Goal: Task Accomplishment & Management: Complete application form

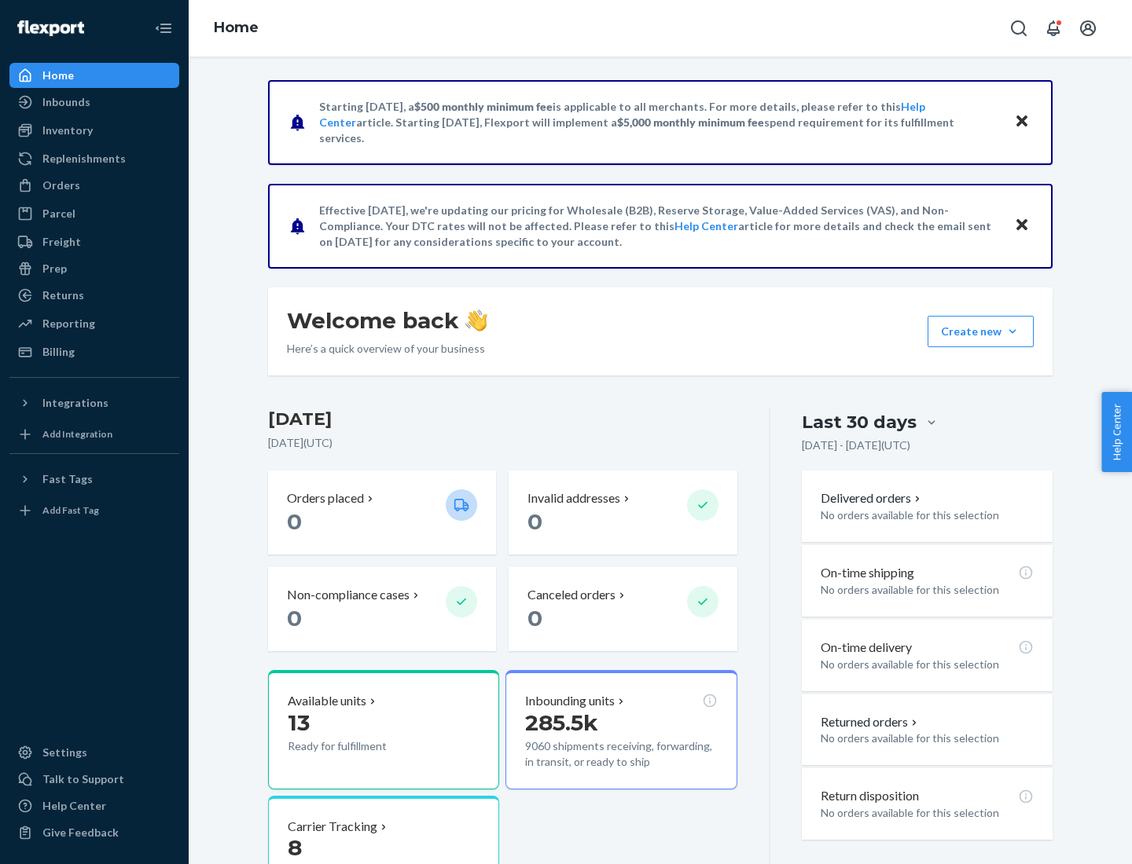
click at [1012, 332] on button "Create new Create new inbound Create new order Create new product" at bounding box center [980, 331] width 106 height 31
click at [94, 102] on div "Inbounds" at bounding box center [94, 102] width 167 height 22
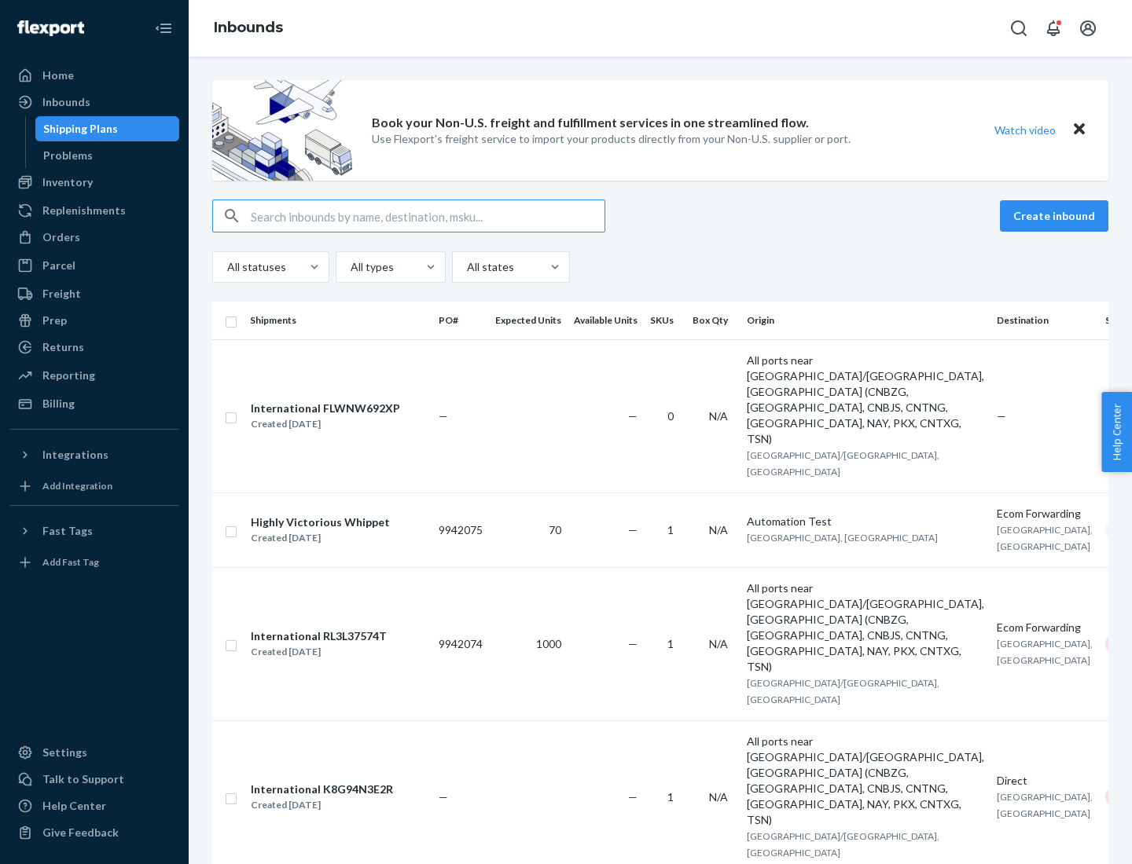
click at [1056, 216] on button "Create inbound" at bounding box center [1054, 215] width 108 height 31
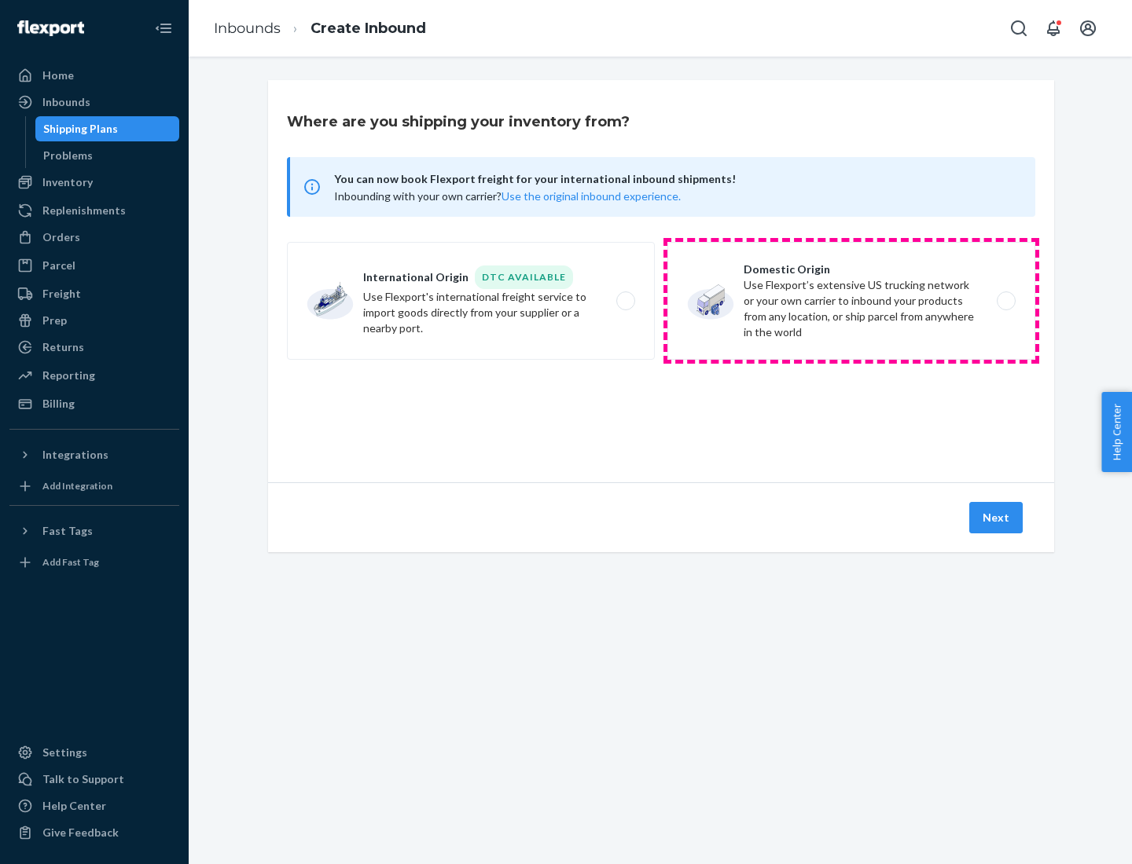
click at [851, 301] on label "Domestic Origin Use Flexport’s extensive US trucking network or your own carrie…" at bounding box center [851, 301] width 368 height 118
click at [1005, 301] on input "Domestic Origin Use Flexport’s extensive US trucking network or your own carrie…" at bounding box center [1010, 301] width 10 height 10
radio input "true"
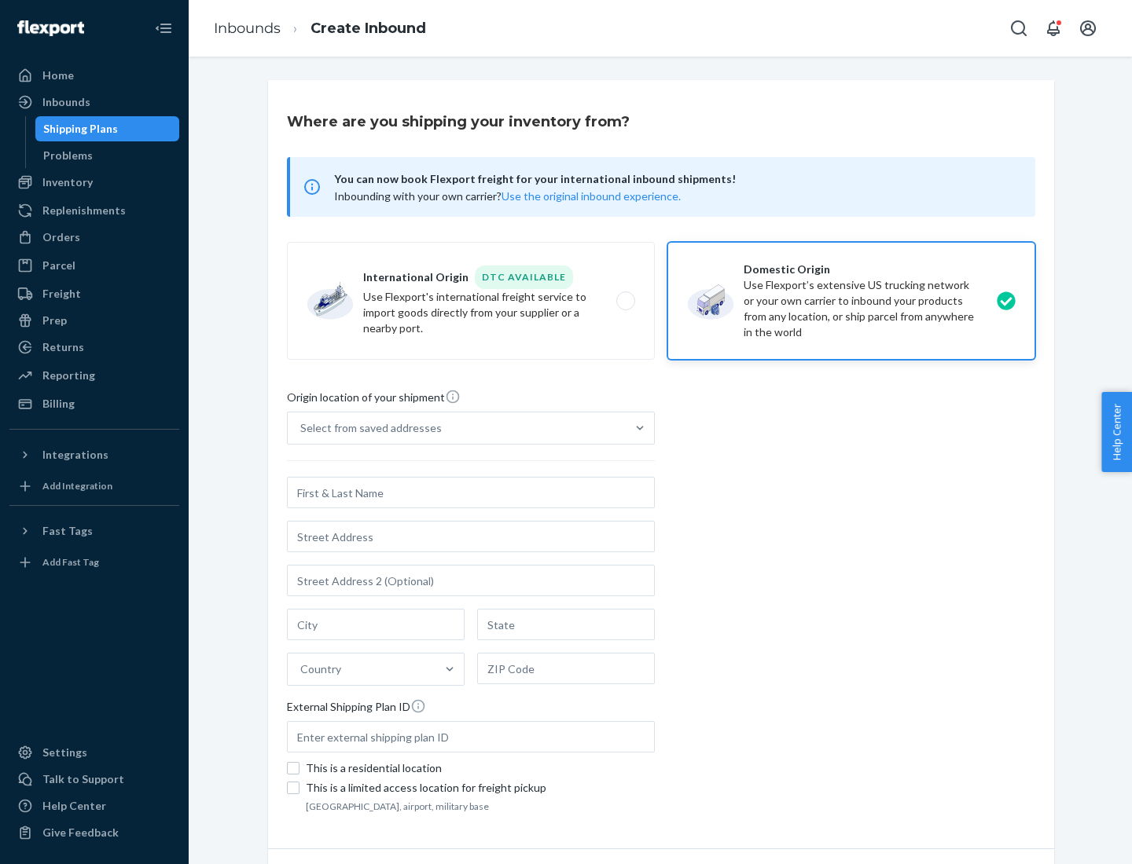
click at [367, 428] on div "Select from saved addresses" at bounding box center [370, 428] width 141 height 16
click at [302, 428] on input "Select from saved addresses" at bounding box center [301, 428] width 2 height 16
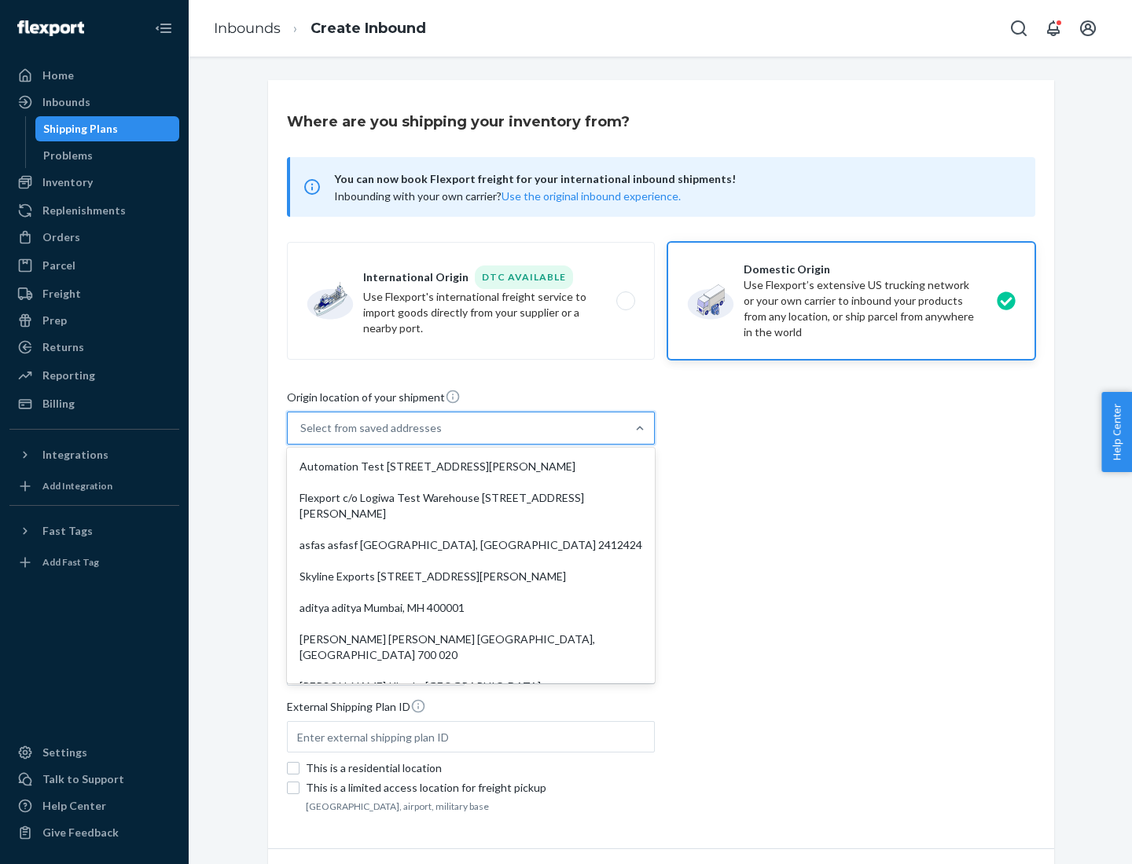
scroll to position [6, 0]
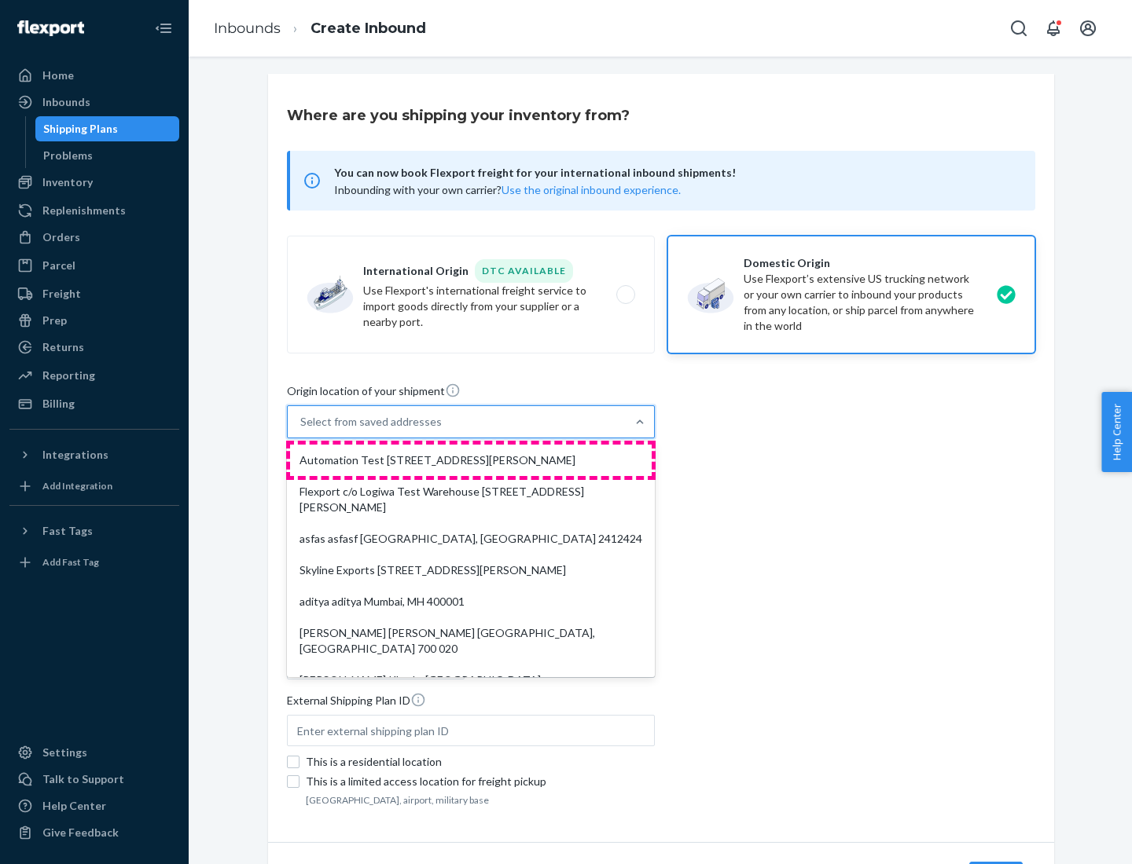
click at [471, 461] on div "Automation Test [STREET_ADDRESS][PERSON_NAME]" at bounding box center [470, 460] width 361 height 31
click at [302, 430] on input "option Automation Test [STREET_ADDRESS][PERSON_NAME]. 9 results available. Use …" at bounding box center [301, 422] width 2 height 16
type input "Automation Test"
type input "9th Floor"
type input "[GEOGRAPHIC_DATA]"
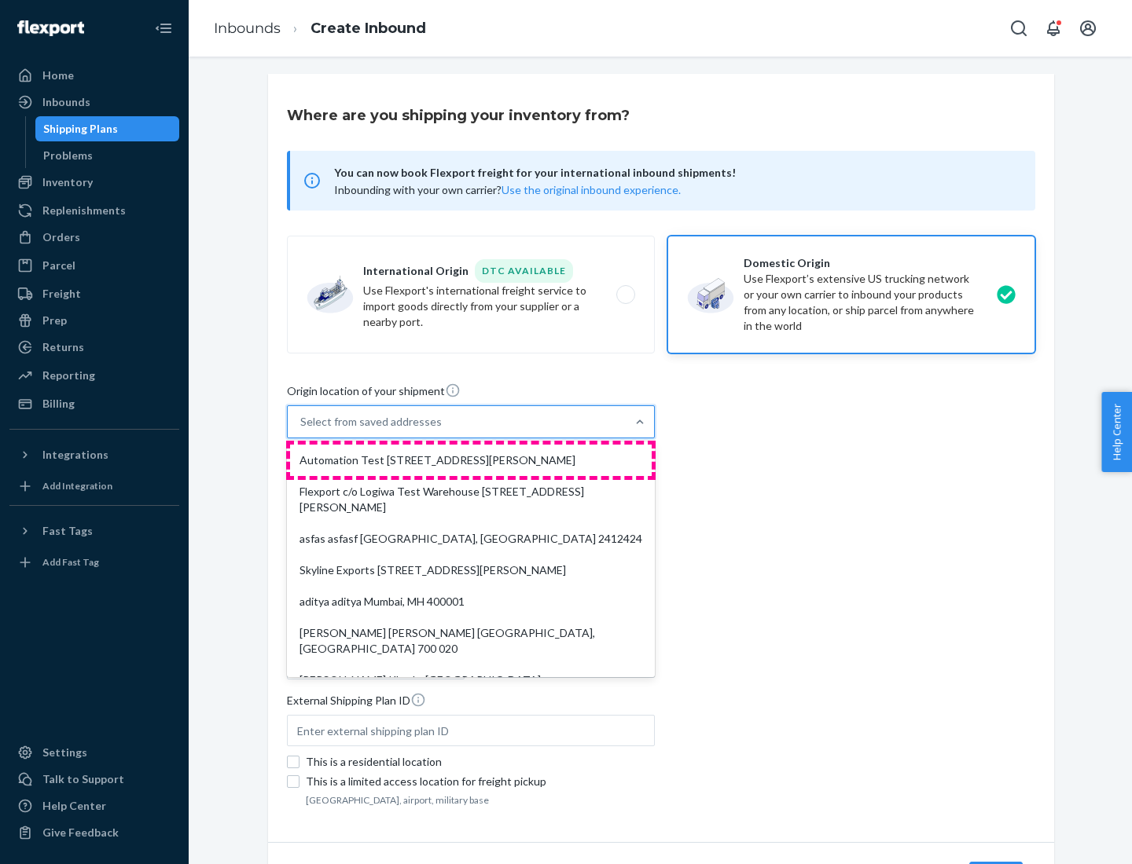
type input "CA"
type input "94104"
type input "[STREET_ADDRESS][PERSON_NAME]"
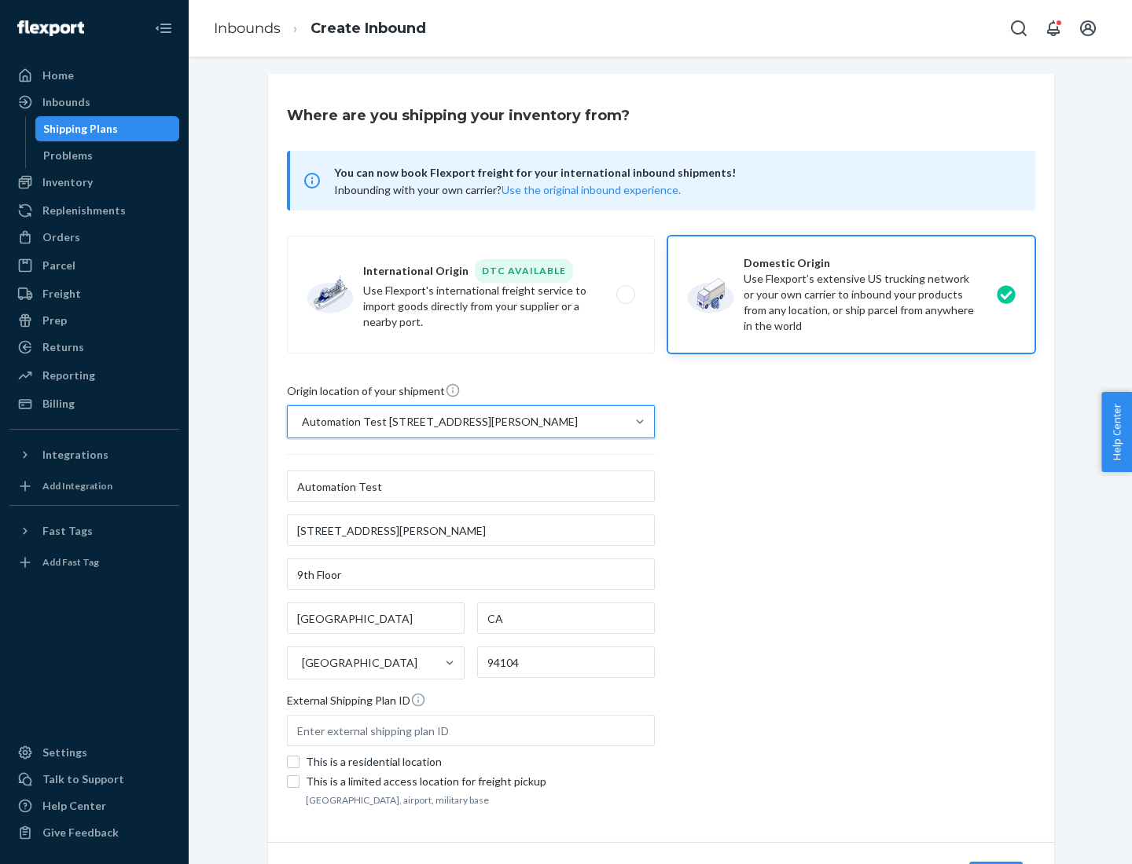
scroll to position [92, 0]
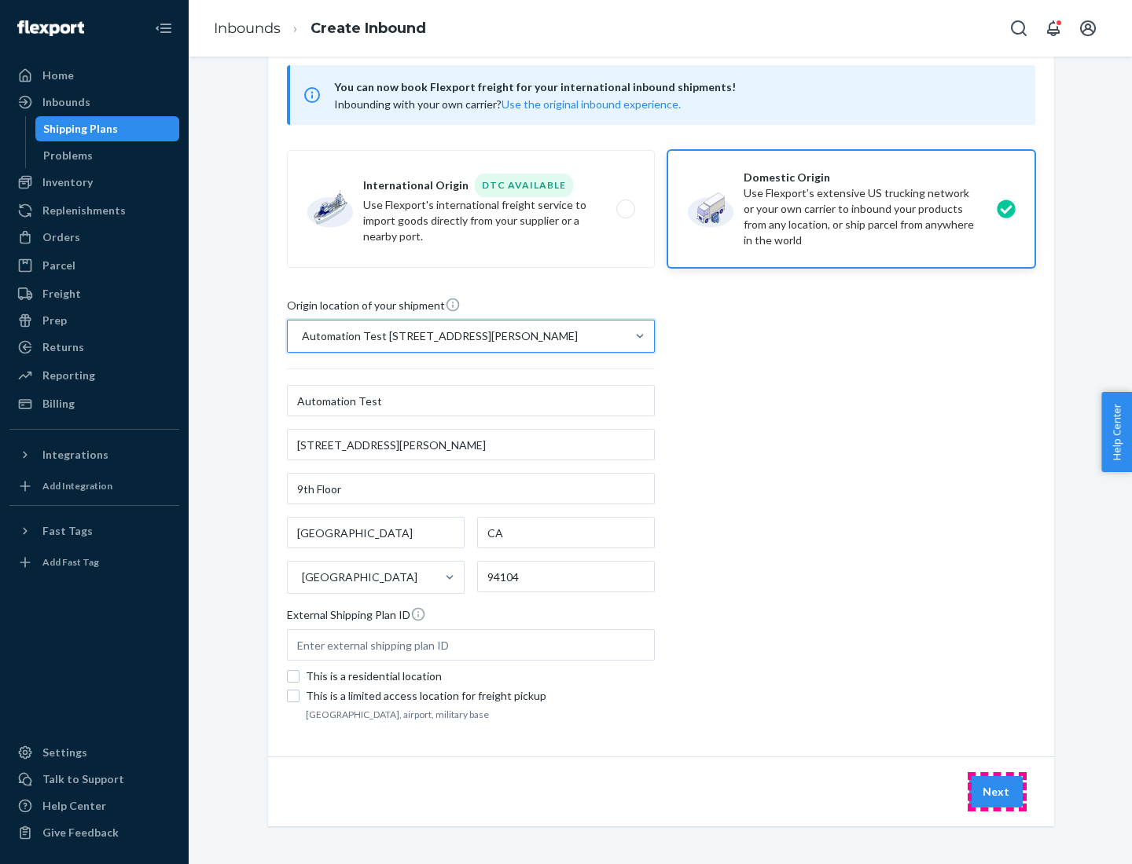
click at [996, 792] on button "Next" at bounding box center [995, 791] width 53 height 31
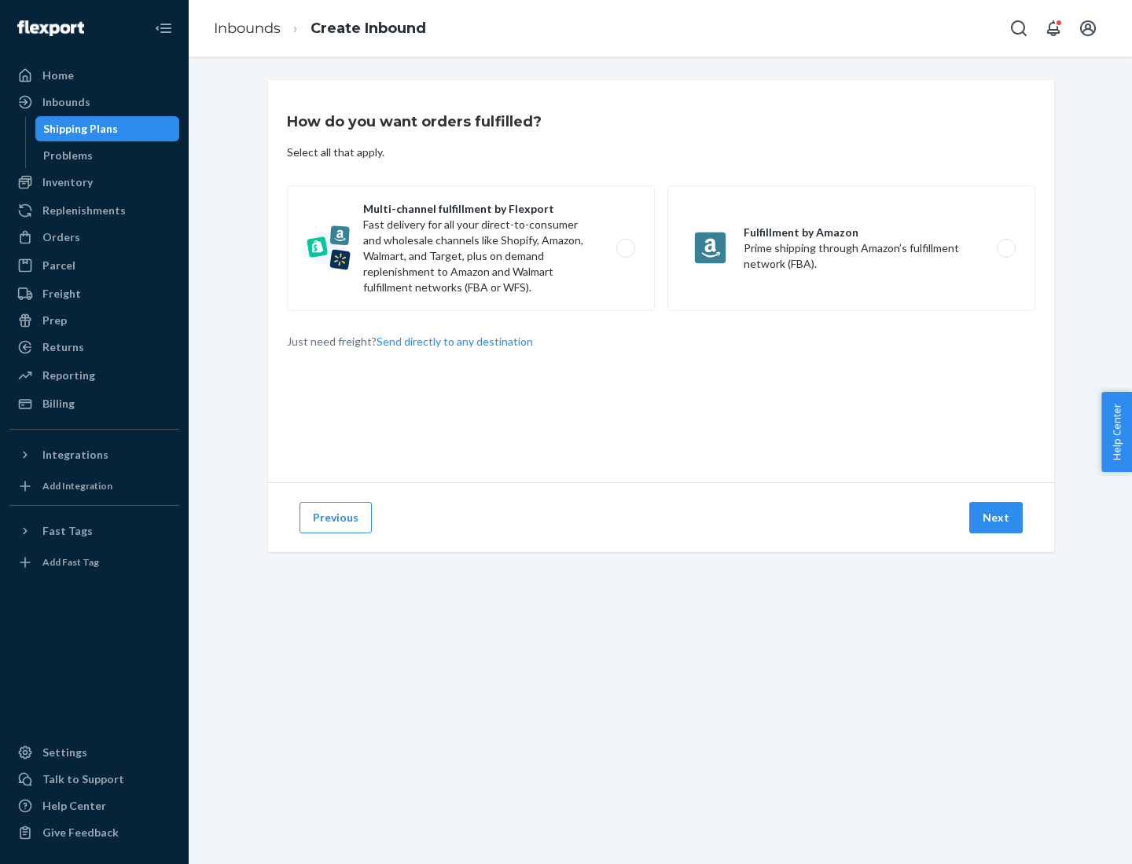
click at [471, 248] on label "Multi-channel fulfillment by Flexport Fast delivery for all your direct-to-cons…" at bounding box center [471, 248] width 368 height 126
click at [625, 248] on input "Multi-channel fulfillment by Flexport Fast delivery for all your direct-to-cons…" at bounding box center [630, 249] width 10 height 10
radio input "true"
click at [996, 518] on button "Next" at bounding box center [995, 517] width 53 height 31
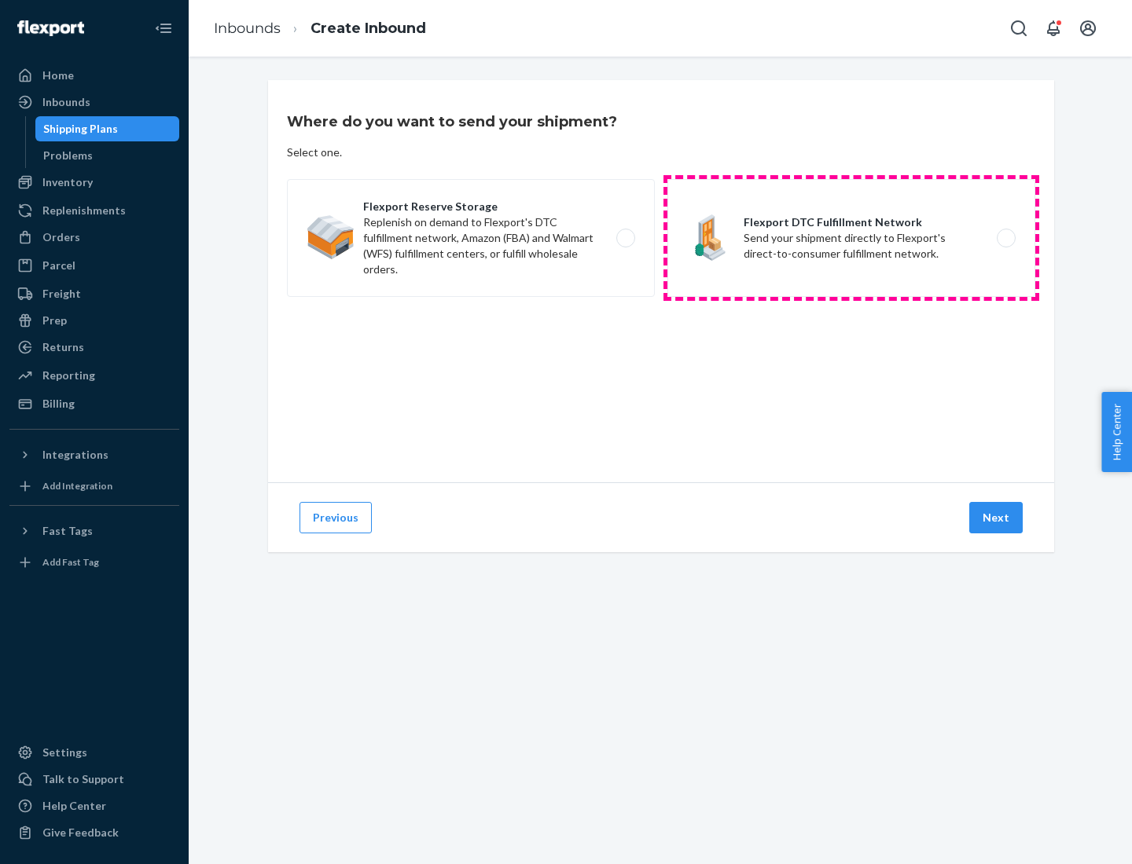
click at [851, 238] on label "Flexport DTC Fulfillment Network Send your shipment directly to Flexport's dire…" at bounding box center [851, 238] width 368 height 118
click at [1005, 238] on input "Flexport DTC Fulfillment Network Send your shipment directly to Flexport's dire…" at bounding box center [1010, 238] width 10 height 10
radio input "true"
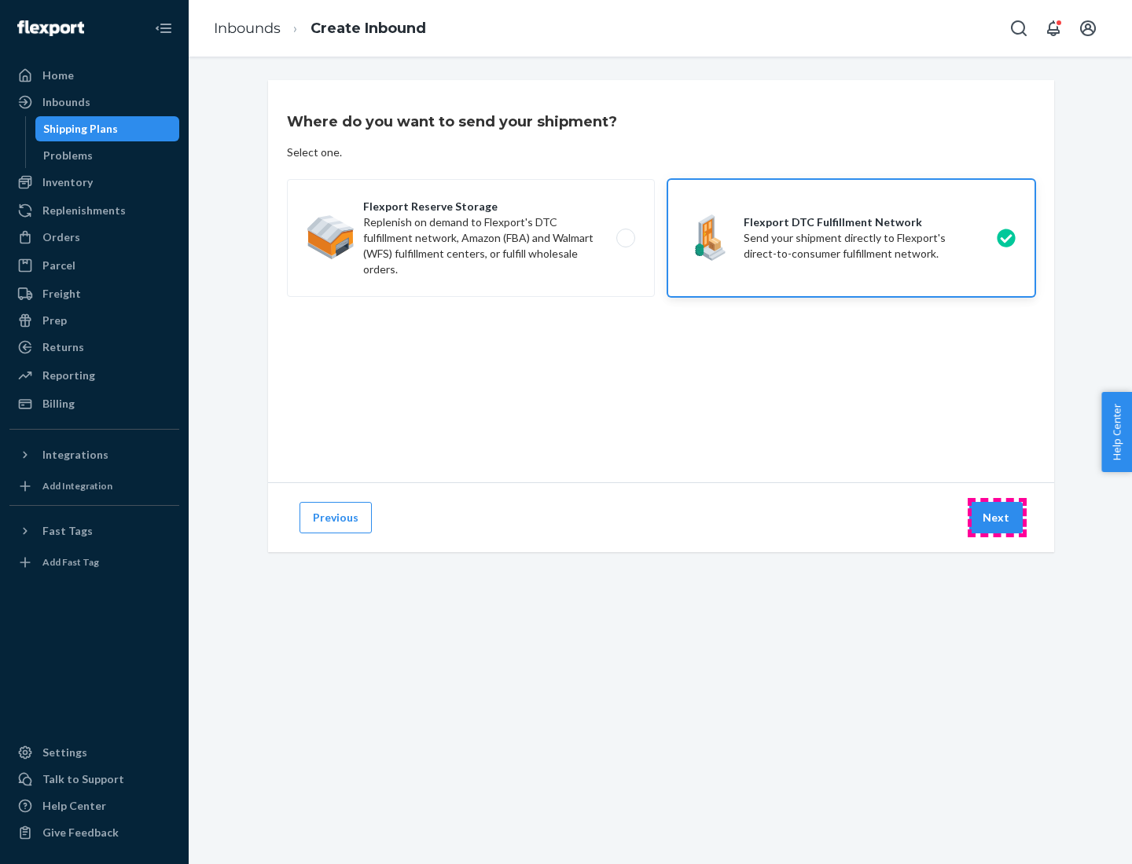
click at [996, 518] on button "Next" at bounding box center [995, 517] width 53 height 31
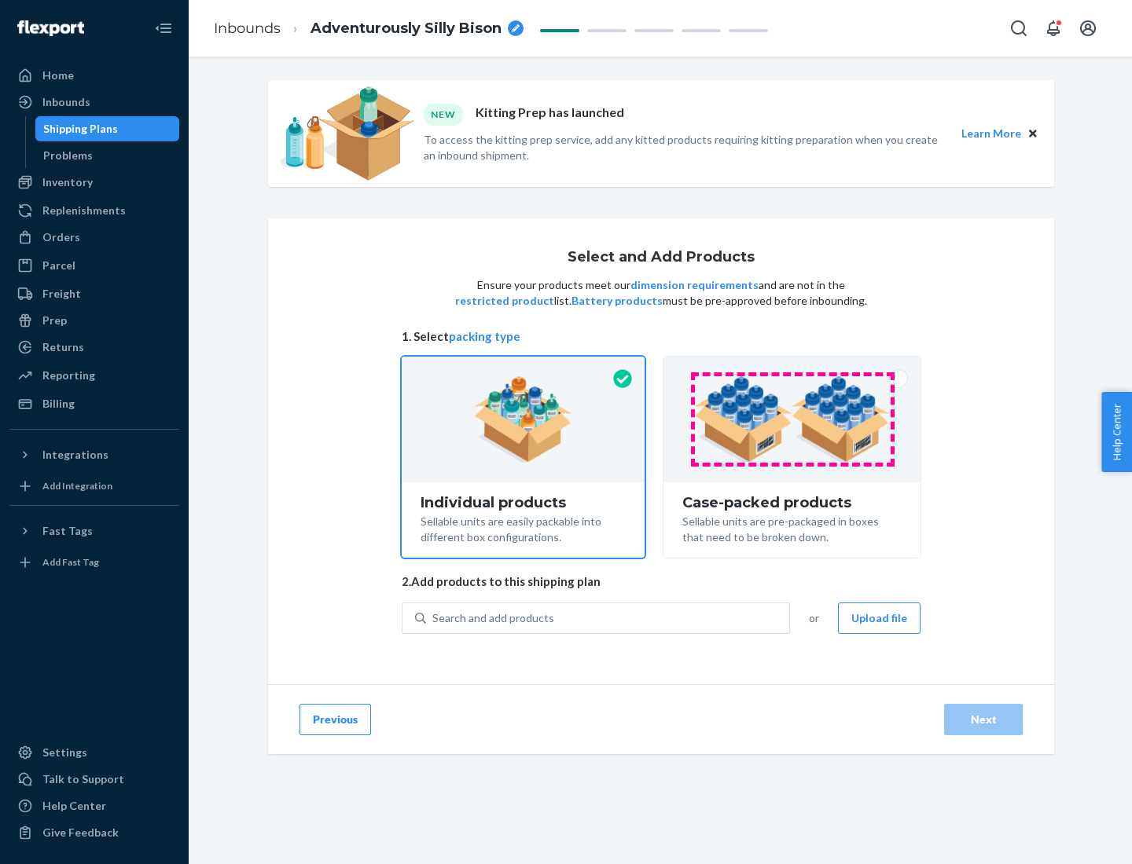
click at [792, 420] on img at bounding box center [792, 419] width 196 height 86
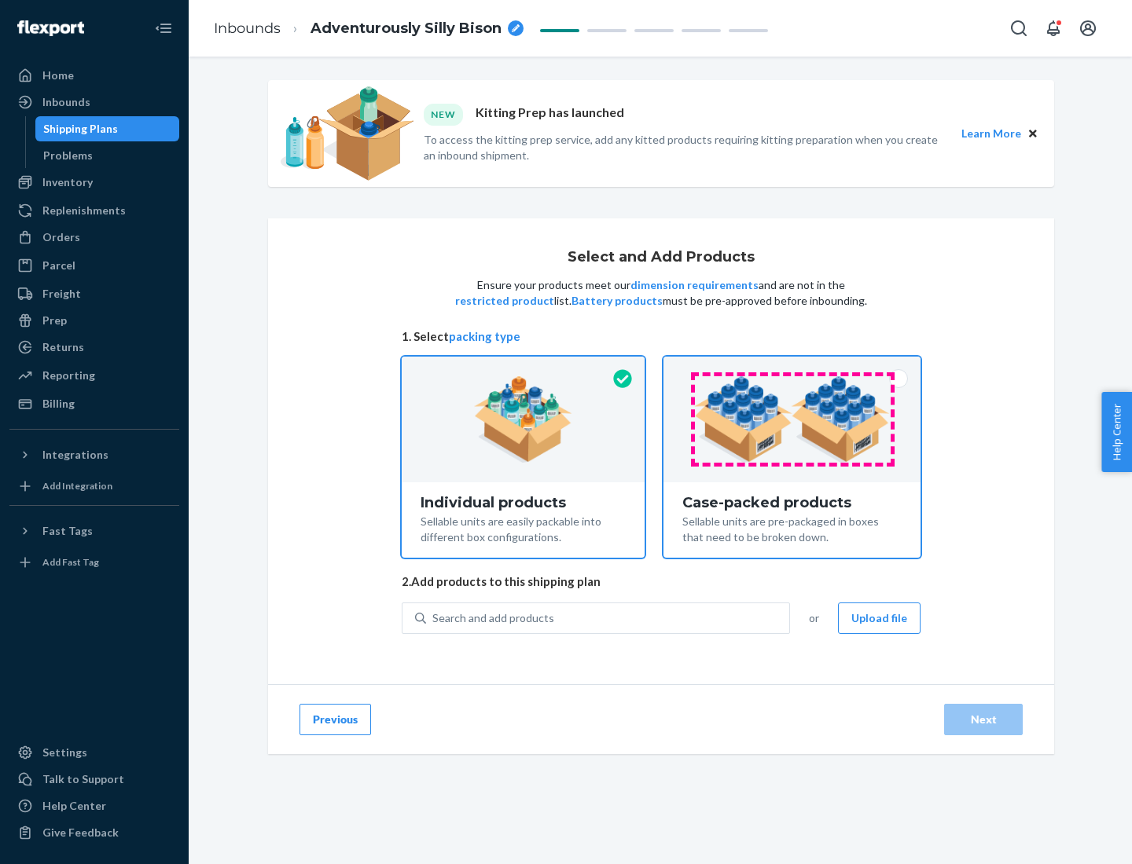
click at [792, 367] on input "Case-packed products Sellable units are pre-packaged in boxes that need to be b…" at bounding box center [792, 362] width 10 height 10
radio input "true"
radio input "false"
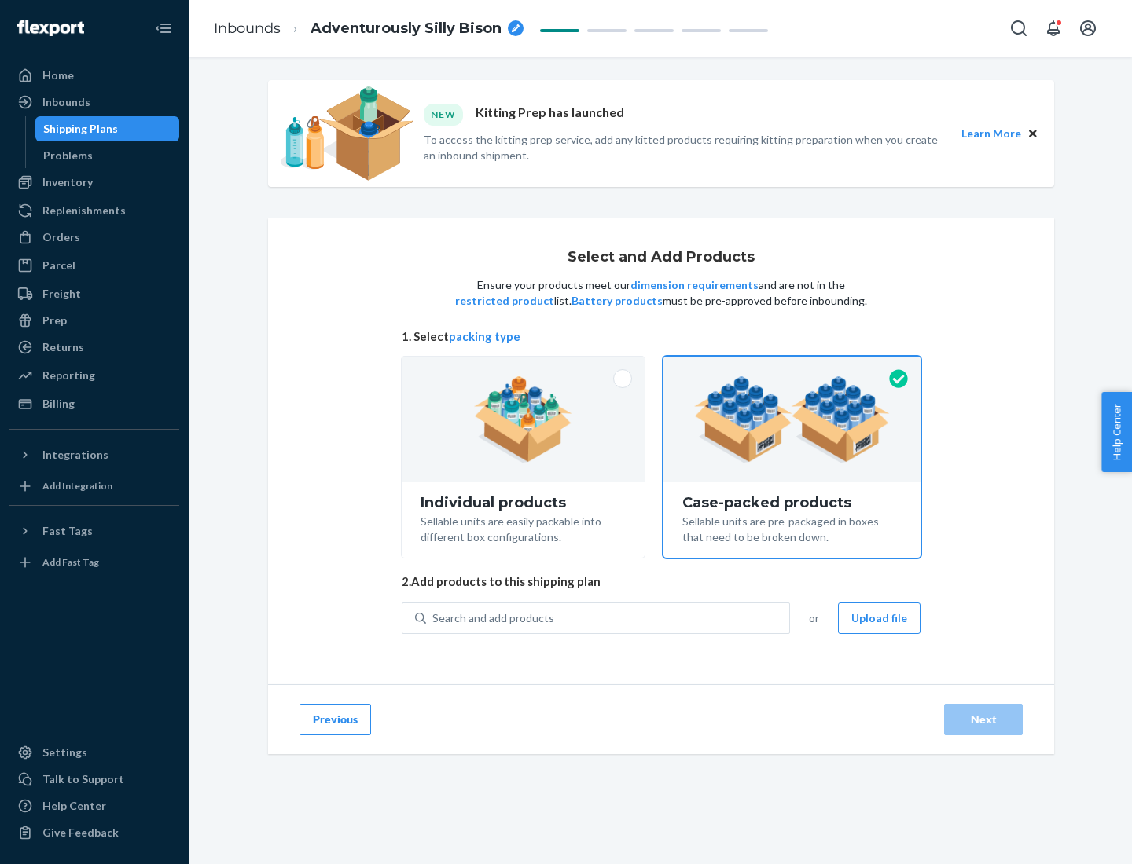
click at [608, 618] on div "Search and add products" at bounding box center [607, 618] width 363 height 28
click at [434, 618] on input "Search and add products" at bounding box center [433, 619] width 2 height 16
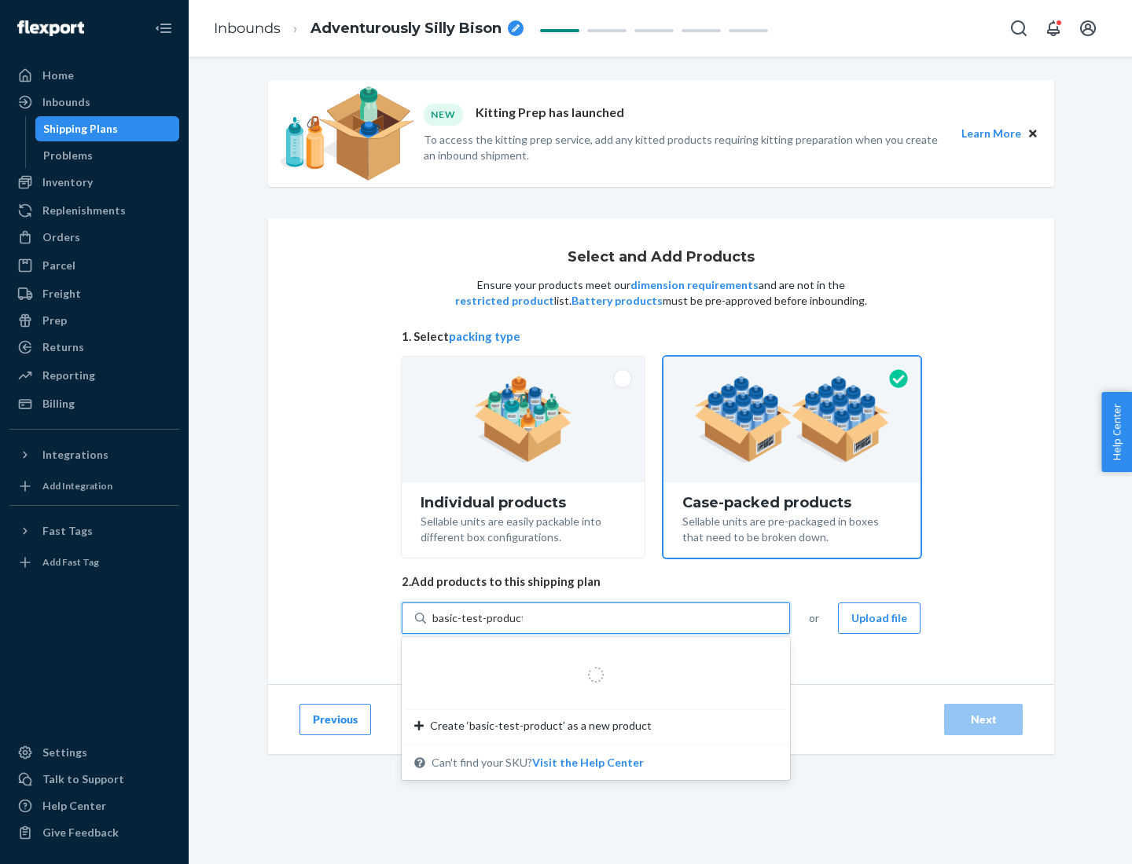
type input "basic-test-product-1"
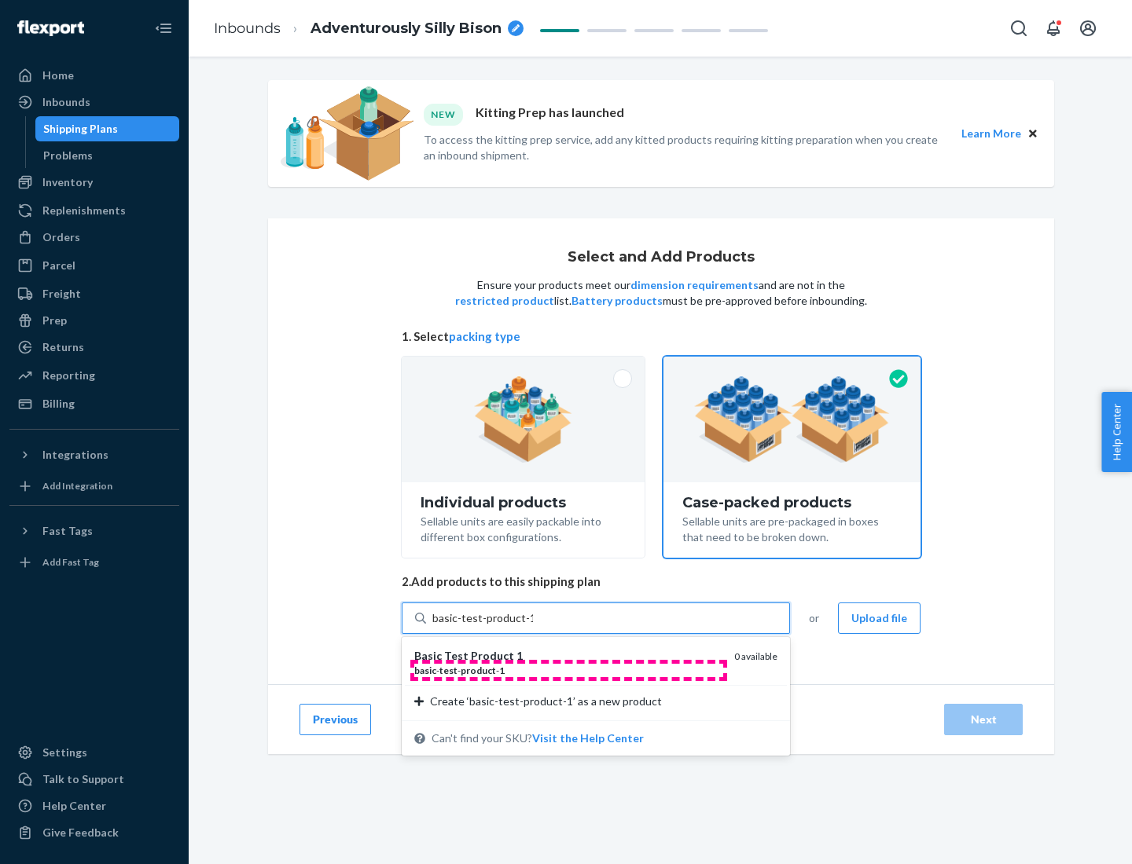
click at [568, 670] on div "basic - test - product - 1" at bounding box center [567, 670] width 307 height 13
click at [533, 626] on input "basic-test-product-1" at bounding box center [482, 619] width 101 height 16
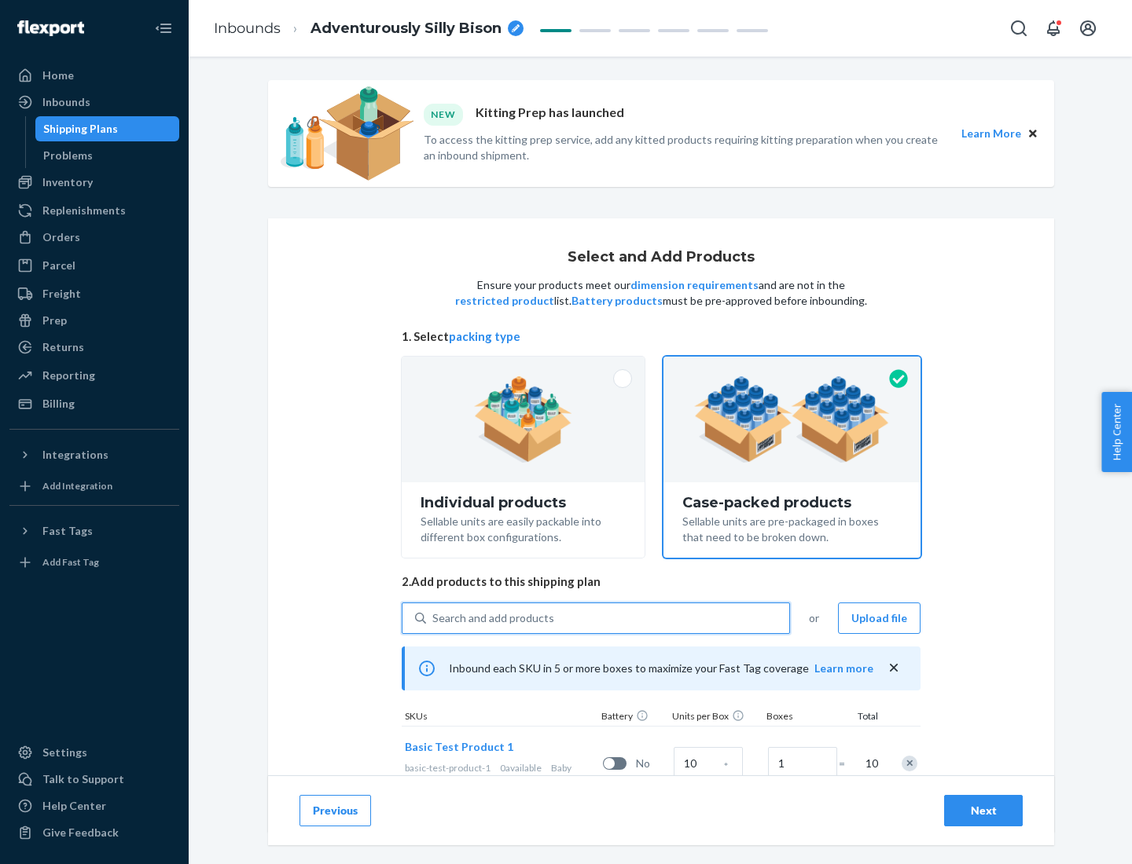
scroll to position [57, 0]
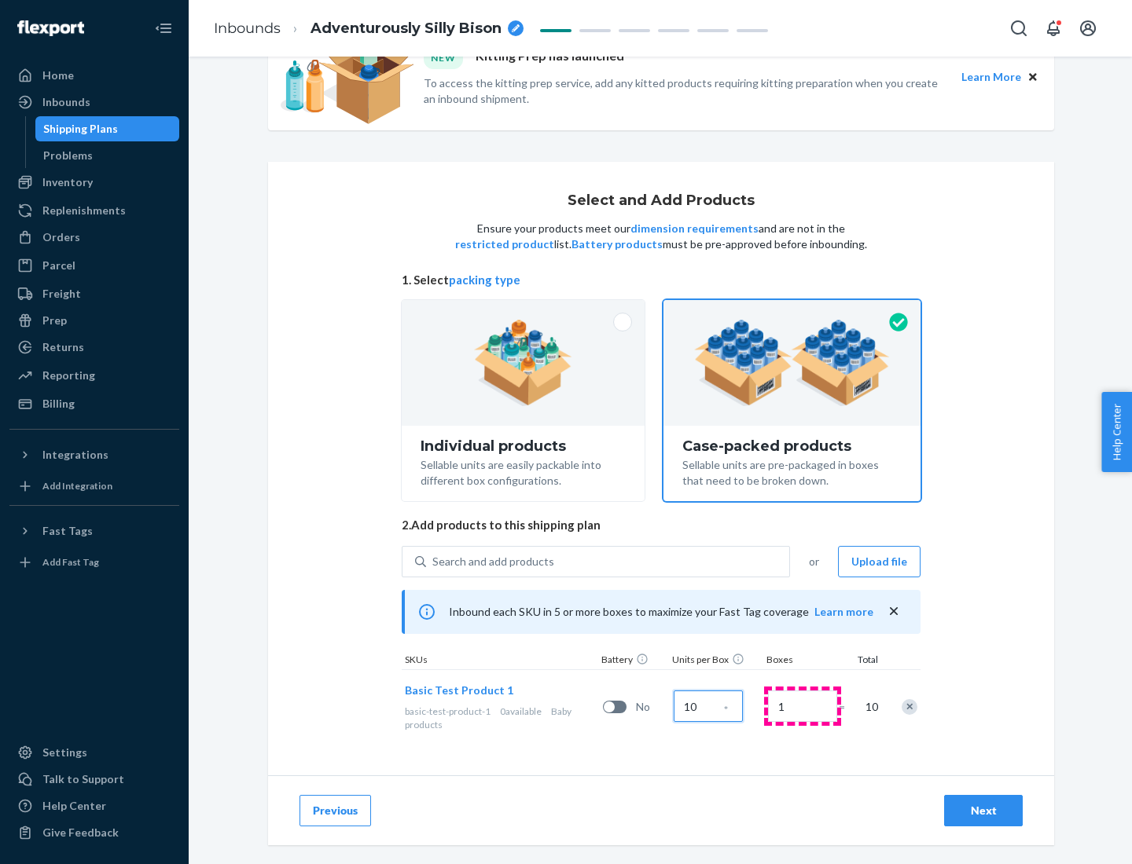
type input "10"
type input "7"
click at [983, 811] on div "Next" at bounding box center [983, 811] width 52 height 16
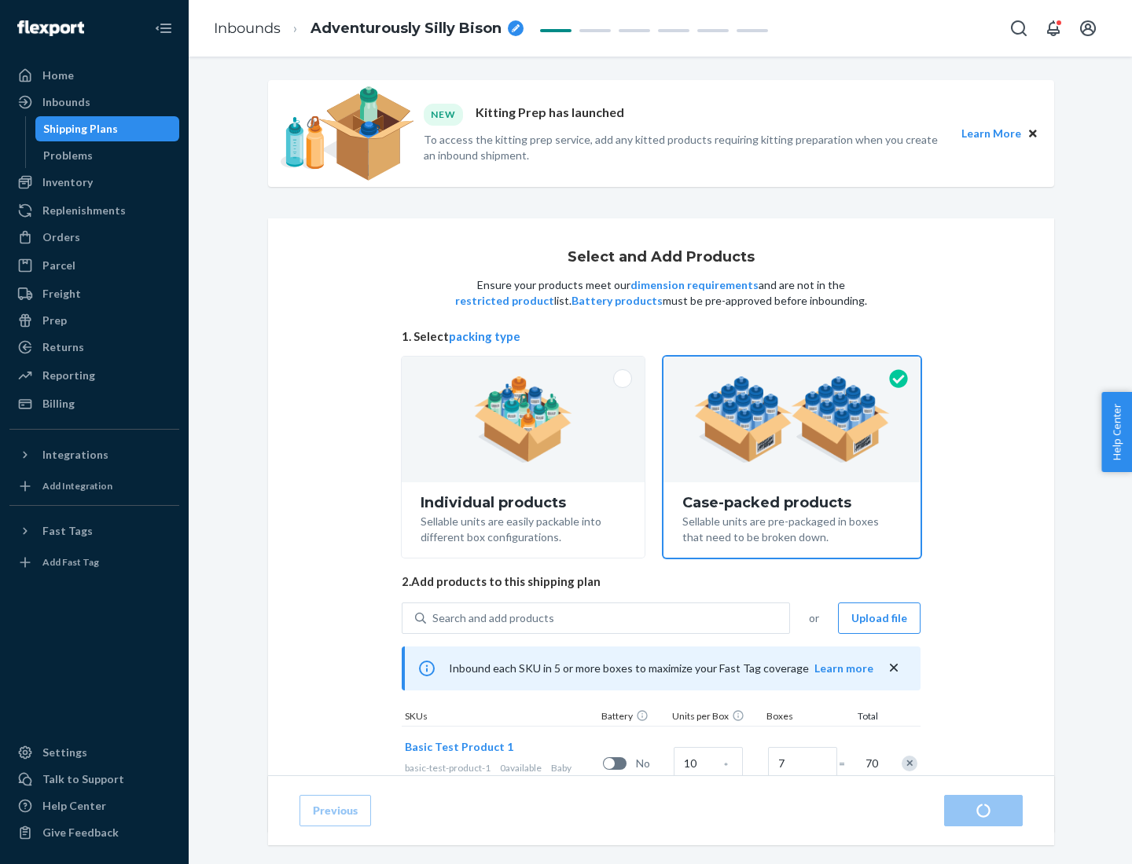
radio input "true"
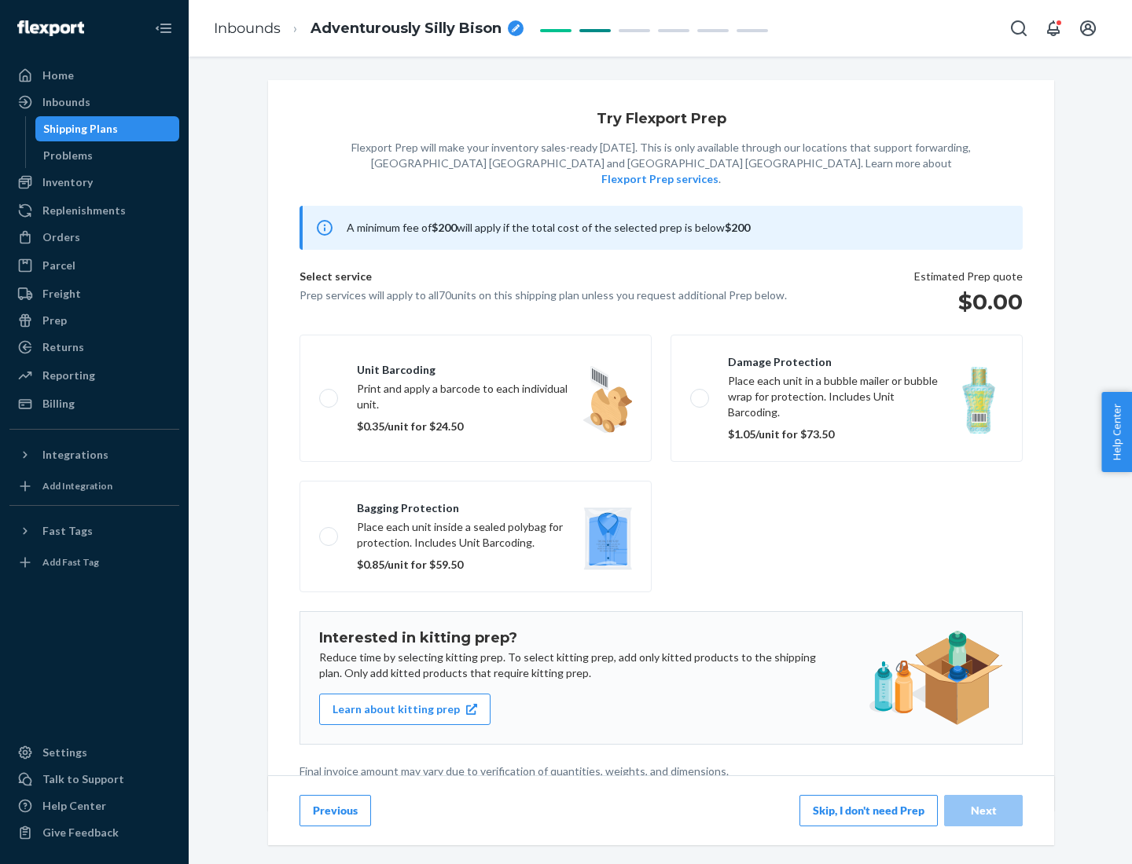
scroll to position [4, 0]
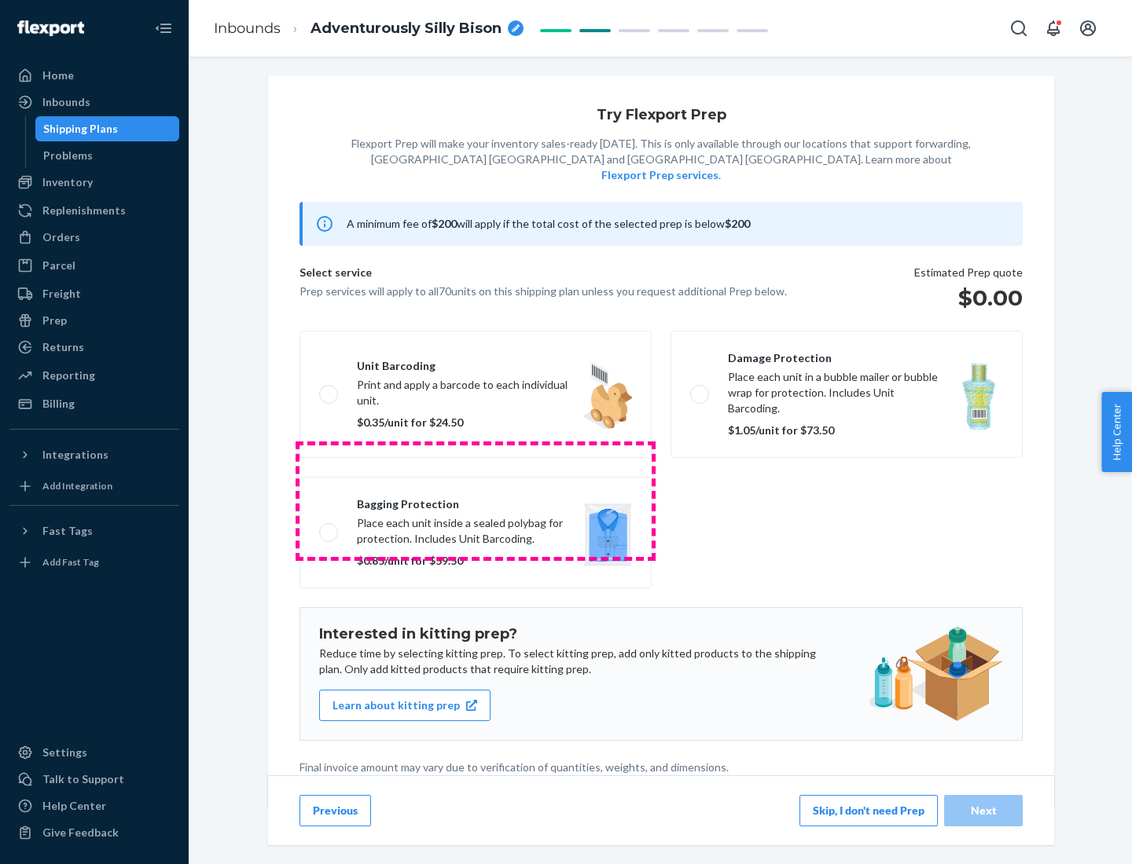
click at [475, 501] on label "Bagging protection Place each unit inside a sealed polybag for protection. Incl…" at bounding box center [475, 533] width 352 height 112
click at [329, 527] on input "Bagging protection Place each unit inside a sealed polybag for protection. Incl…" at bounding box center [324, 532] width 10 height 10
checkbox input "true"
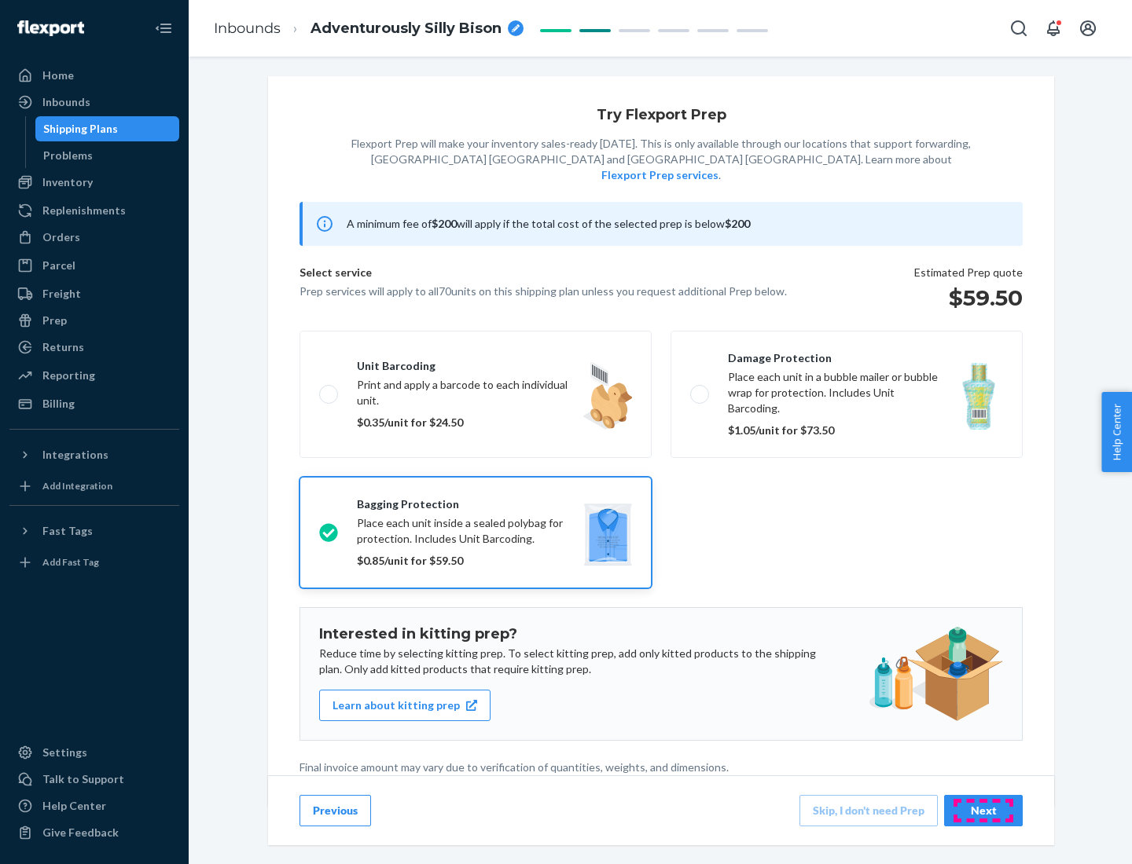
click at [983, 810] on div "Next" at bounding box center [983, 811] width 52 height 16
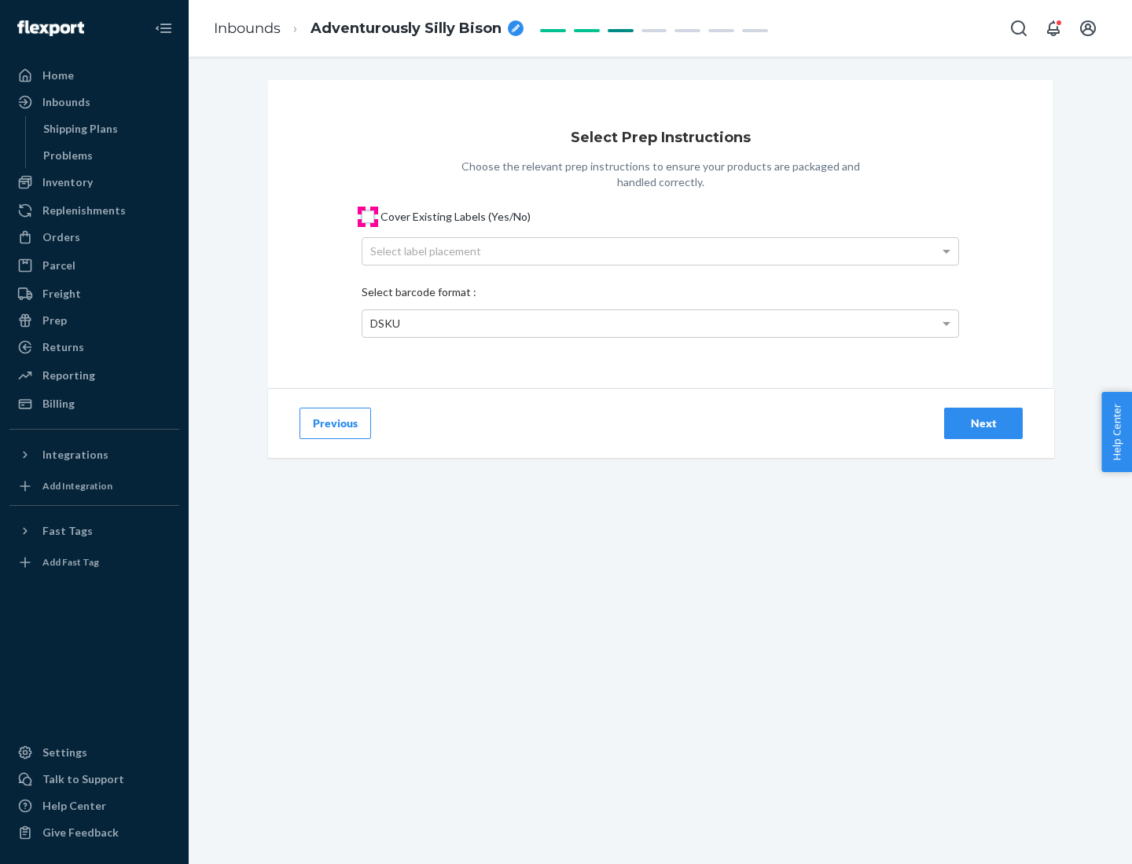
click at [368, 216] on input "Cover Existing Labels (Yes/No)" at bounding box center [367, 217] width 13 height 13
checkbox input "true"
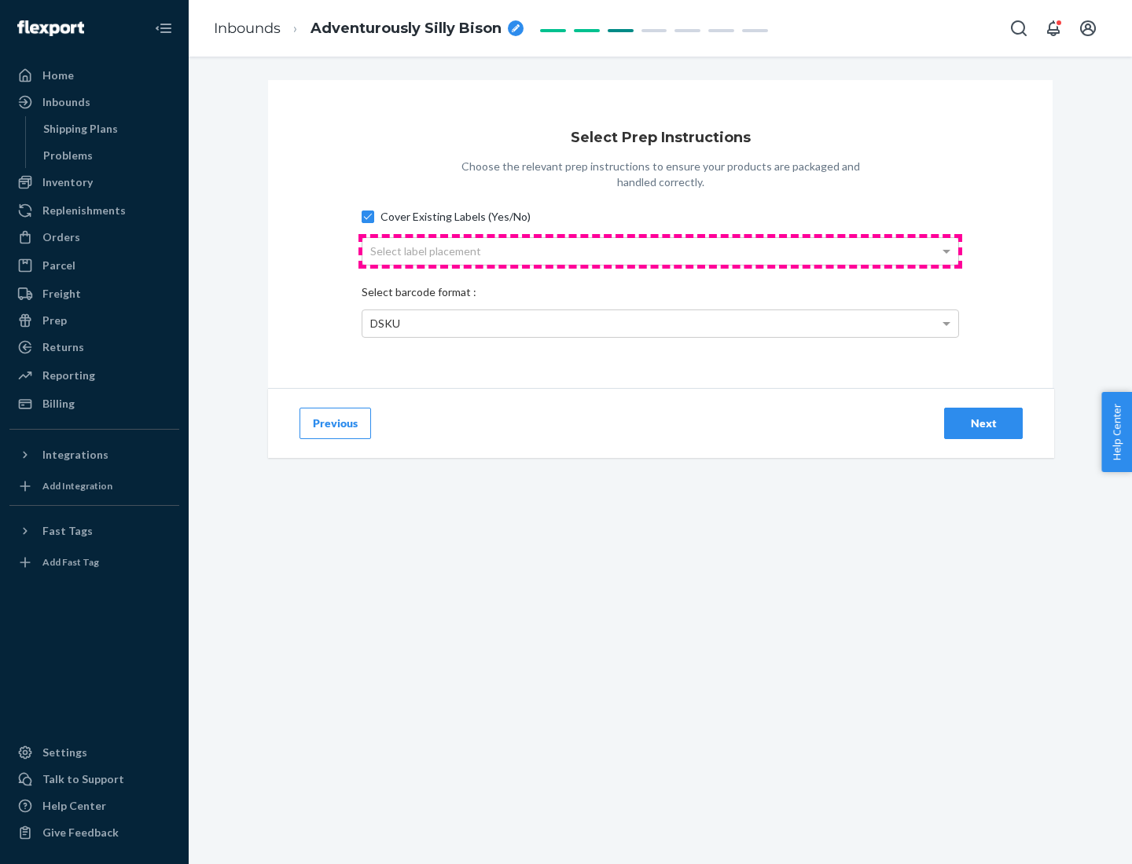
click at [660, 251] on div "Select label placement" at bounding box center [660, 251] width 596 height 27
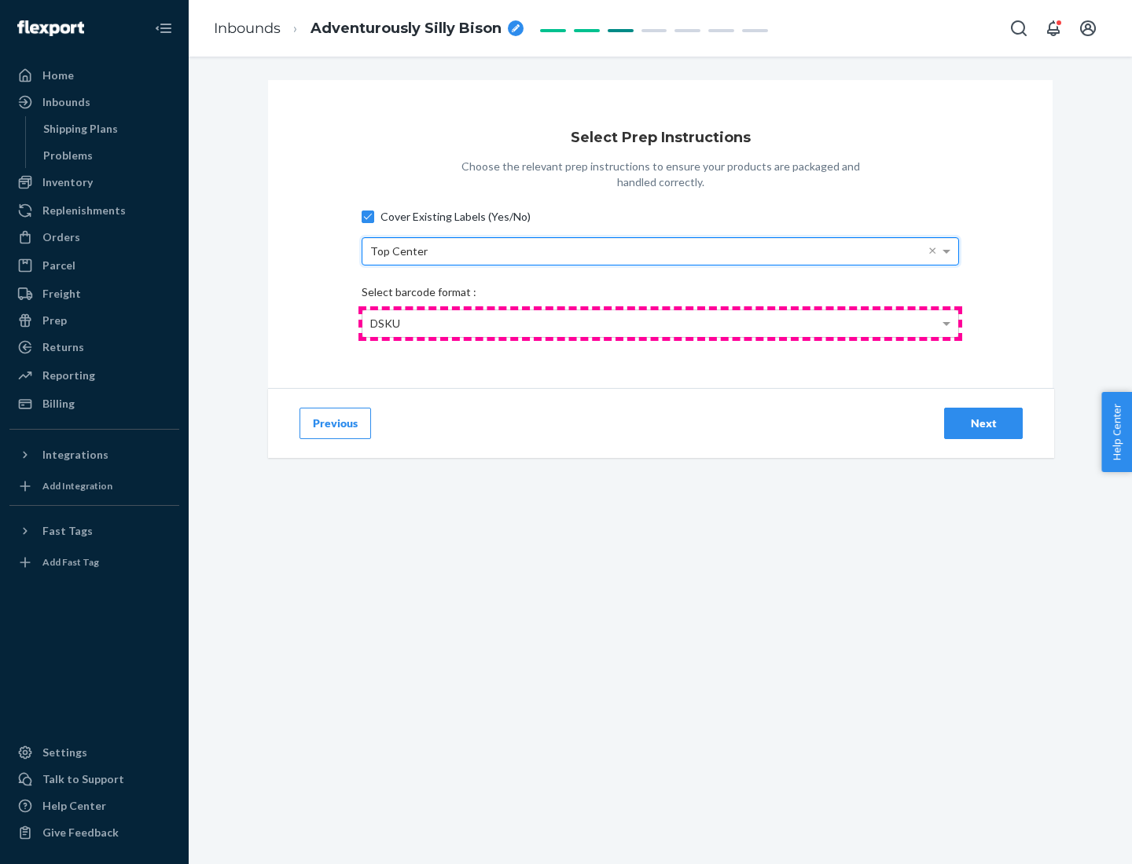
click at [660, 323] on div "DSKU" at bounding box center [660, 323] width 596 height 27
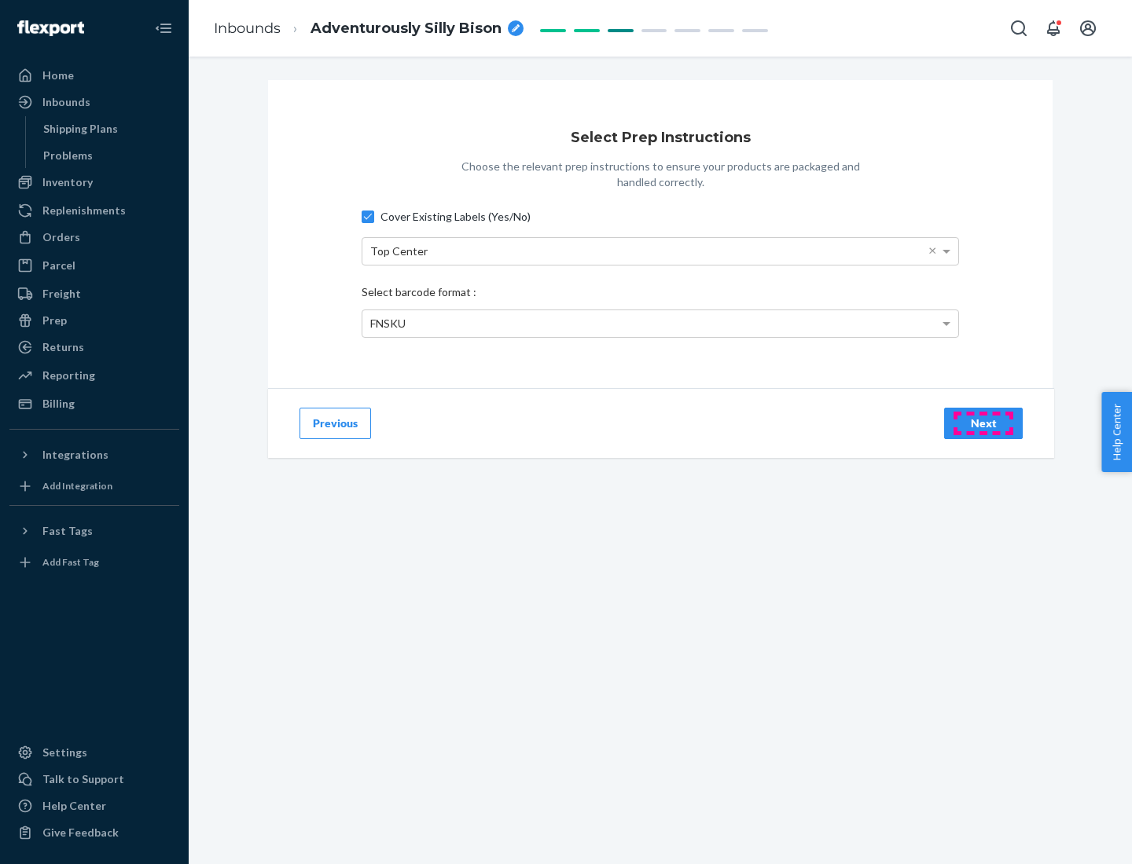
click at [983, 423] on div "Next" at bounding box center [983, 424] width 52 height 16
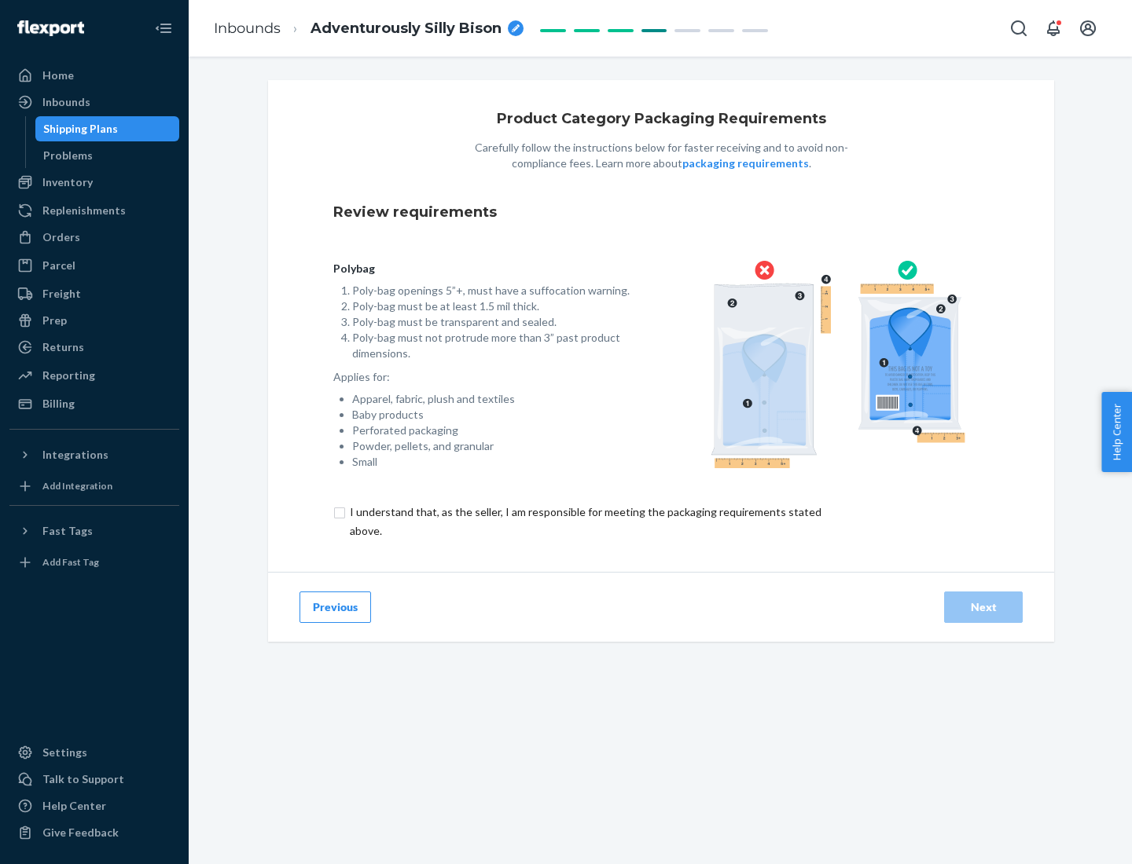
click at [584, 521] on input "checkbox" at bounding box center [594, 522] width 523 height 38
checkbox input "true"
click at [983, 607] on div "Next" at bounding box center [983, 608] width 52 height 16
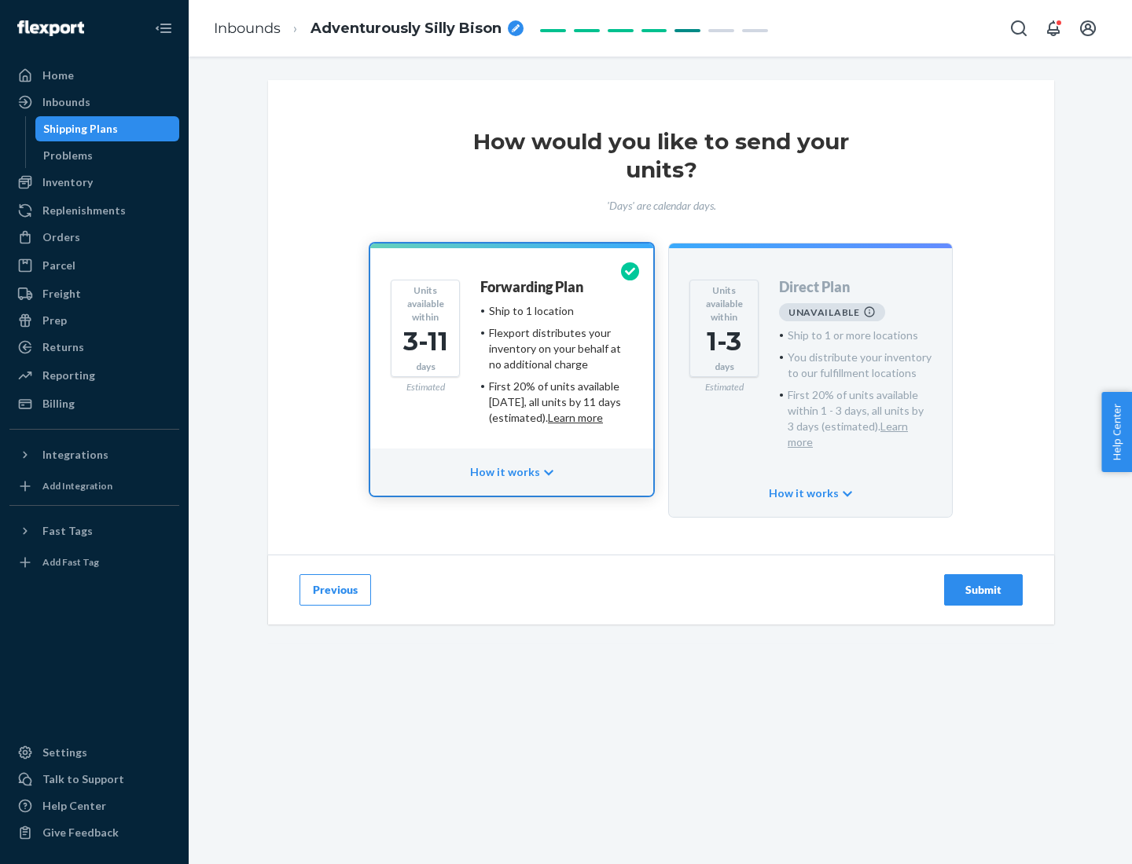
click at [533, 287] on h4 "Forwarding Plan" at bounding box center [531, 288] width 103 height 16
click at [983, 582] on div "Submit" at bounding box center [983, 590] width 52 height 16
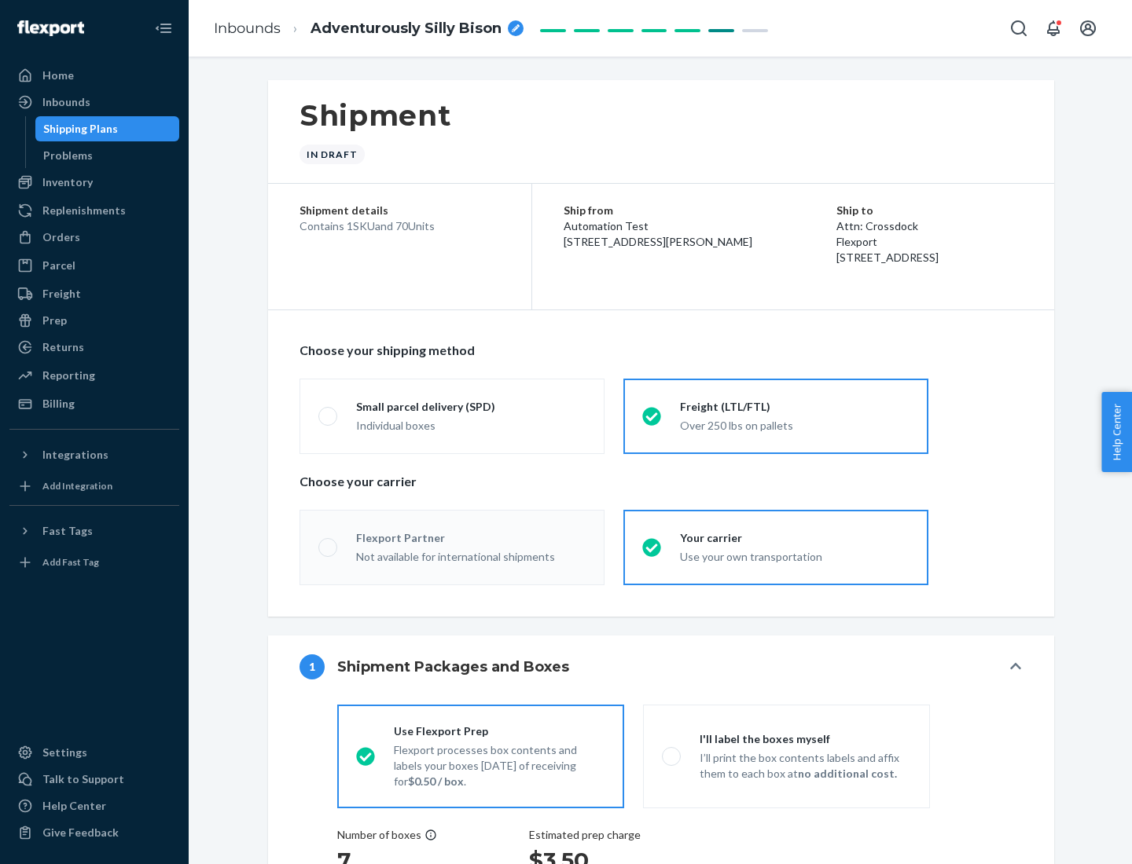
radio input "true"
radio input "false"
radio input "true"
radio input "false"
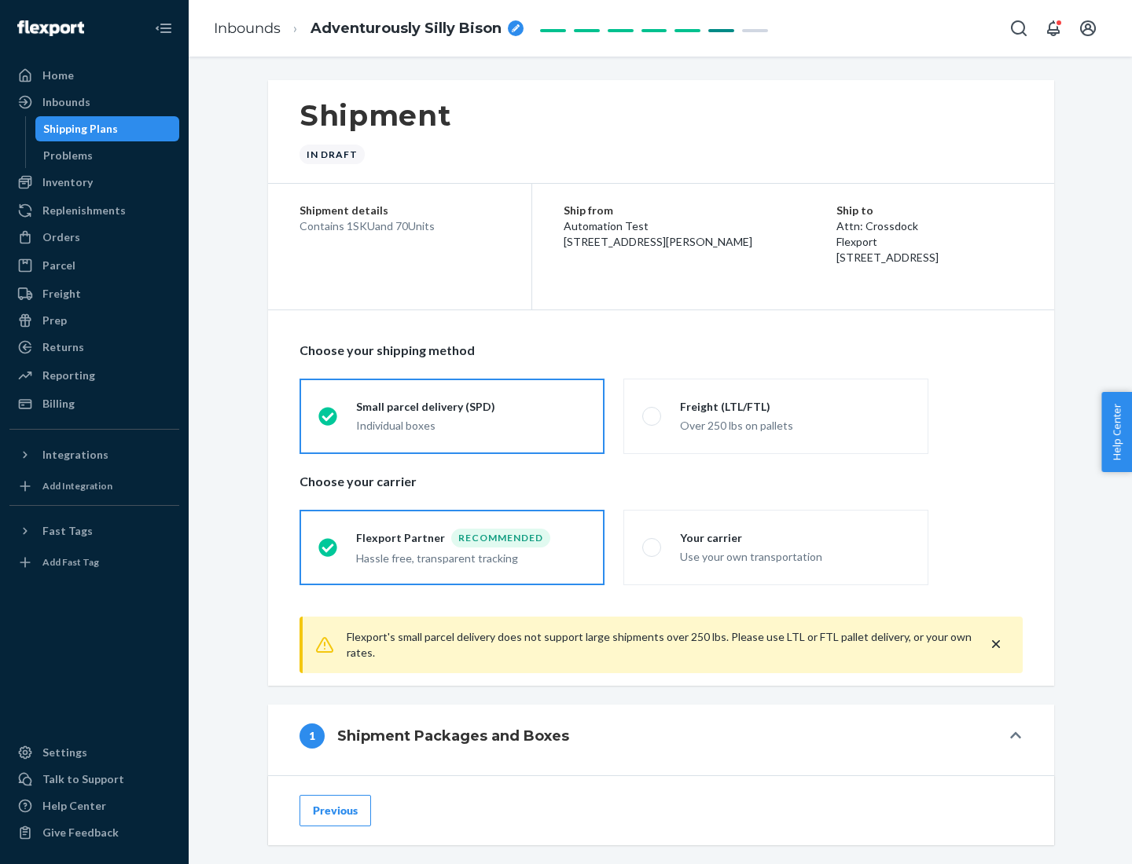
click at [776, 416] on div "Over 250 lbs on pallets" at bounding box center [794, 424] width 229 height 19
click at [652, 416] on input "Freight (LTL/FTL) Over 250 lbs on pallets" at bounding box center [647, 416] width 10 height 10
radio input "true"
radio input "false"
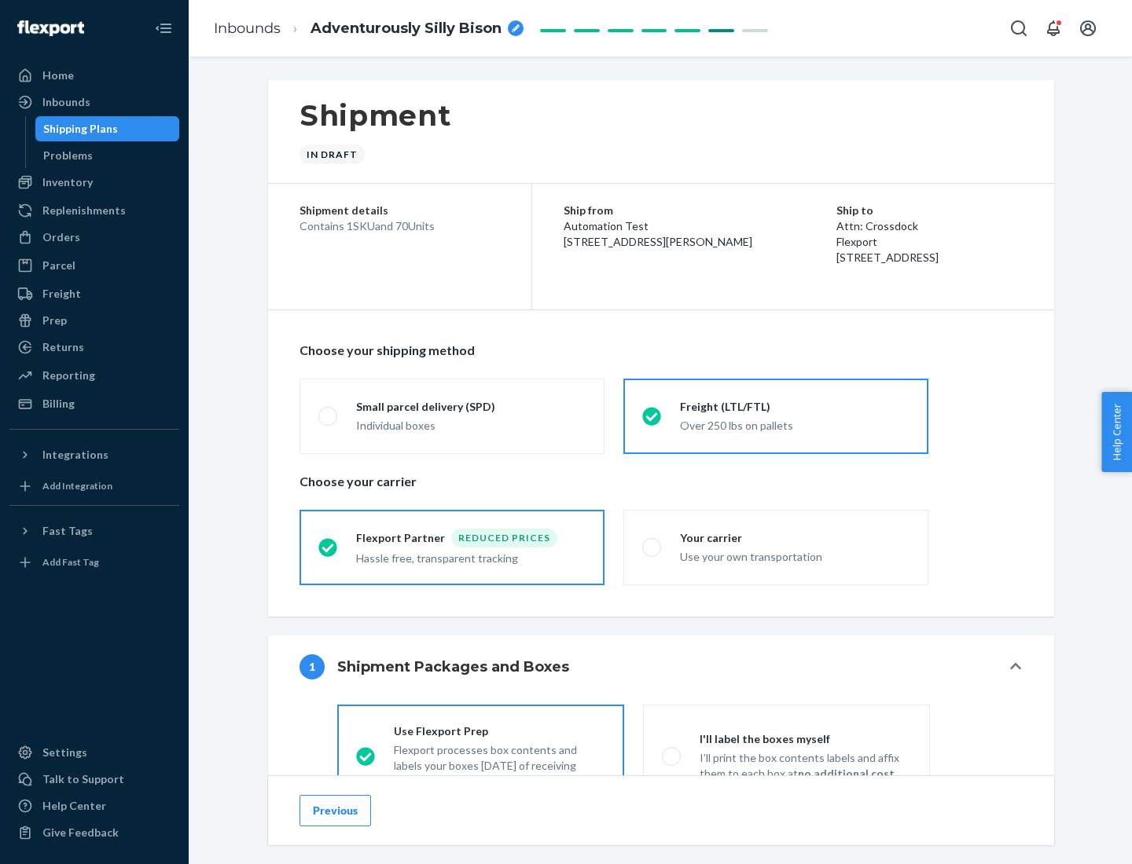
scroll to position [87, 0]
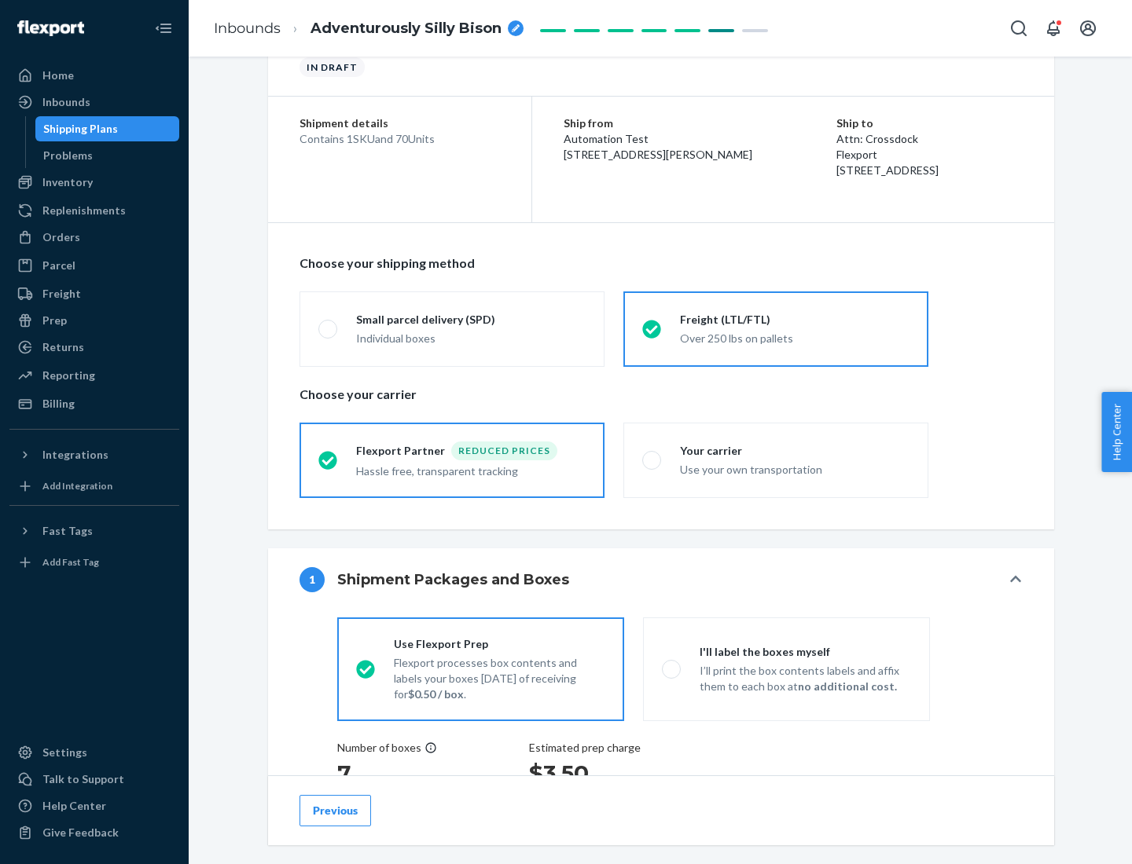
click at [452, 461] on div "Hassle free, transparent tracking" at bounding box center [470, 470] width 229 height 19
click at [328, 460] on input "Flexport Partner Reduced prices Hassle free, transparent tracking" at bounding box center [323, 460] width 10 height 10
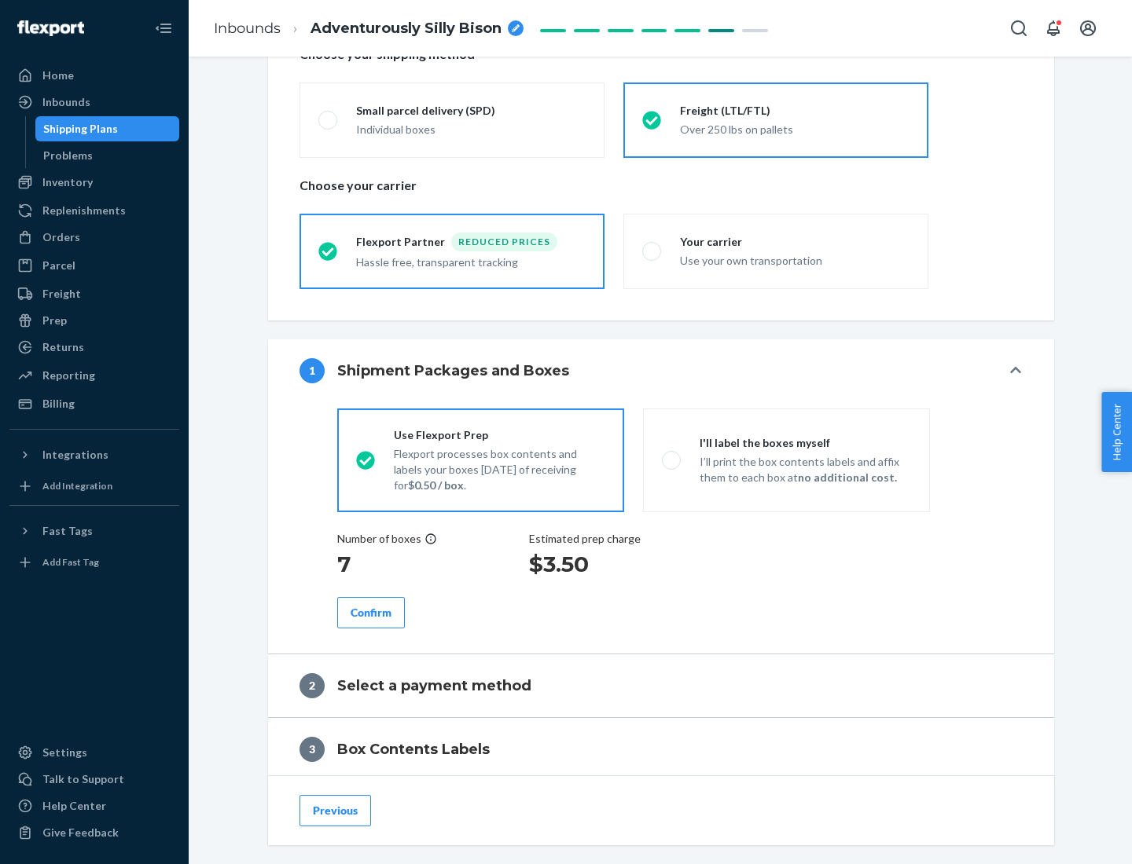
click at [786, 460] on p "I’ll print the box contents labels and affix them to each box at no additional …" at bounding box center [804, 469] width 211 height 31
click at [672, 460] on input "I'll label the boxes myself I’ll print the box contents labels and affix them t…" at bounding box center [667, 460] width 10 height 10
radio input "true"
radio input "false"
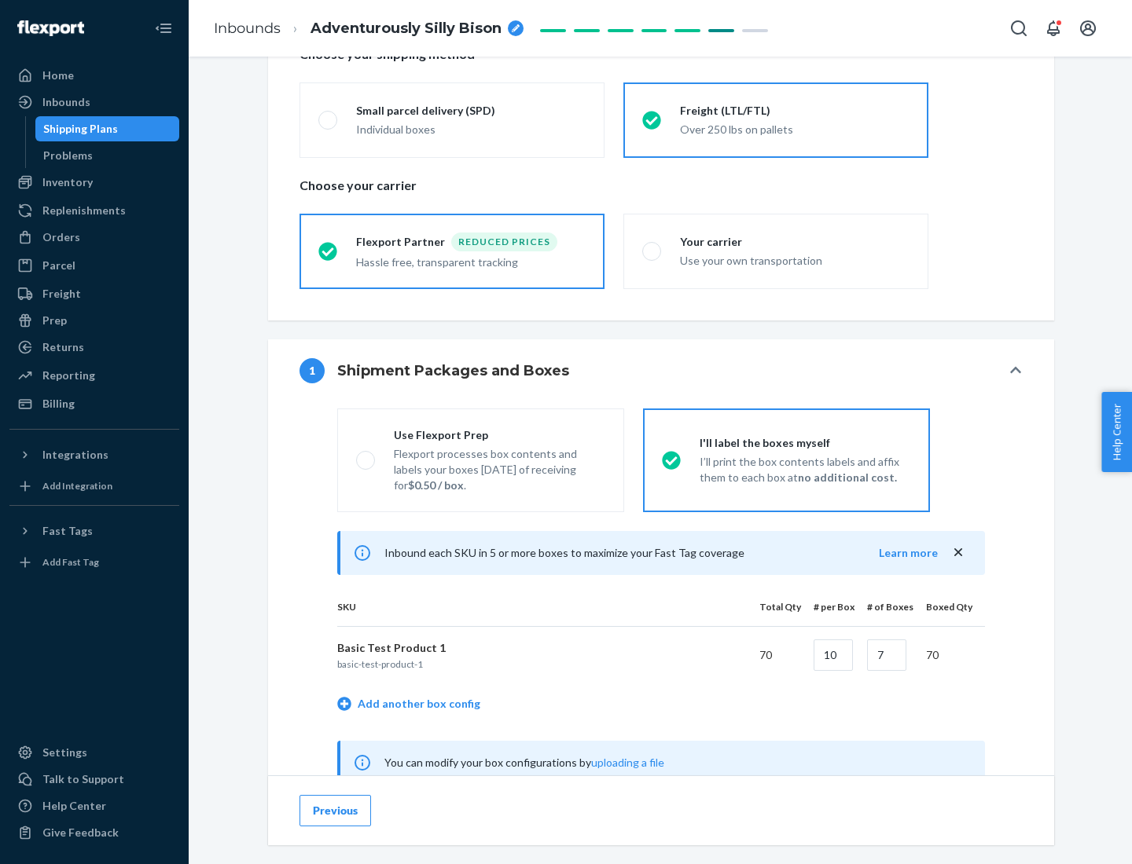
scroll to position [491, 0]
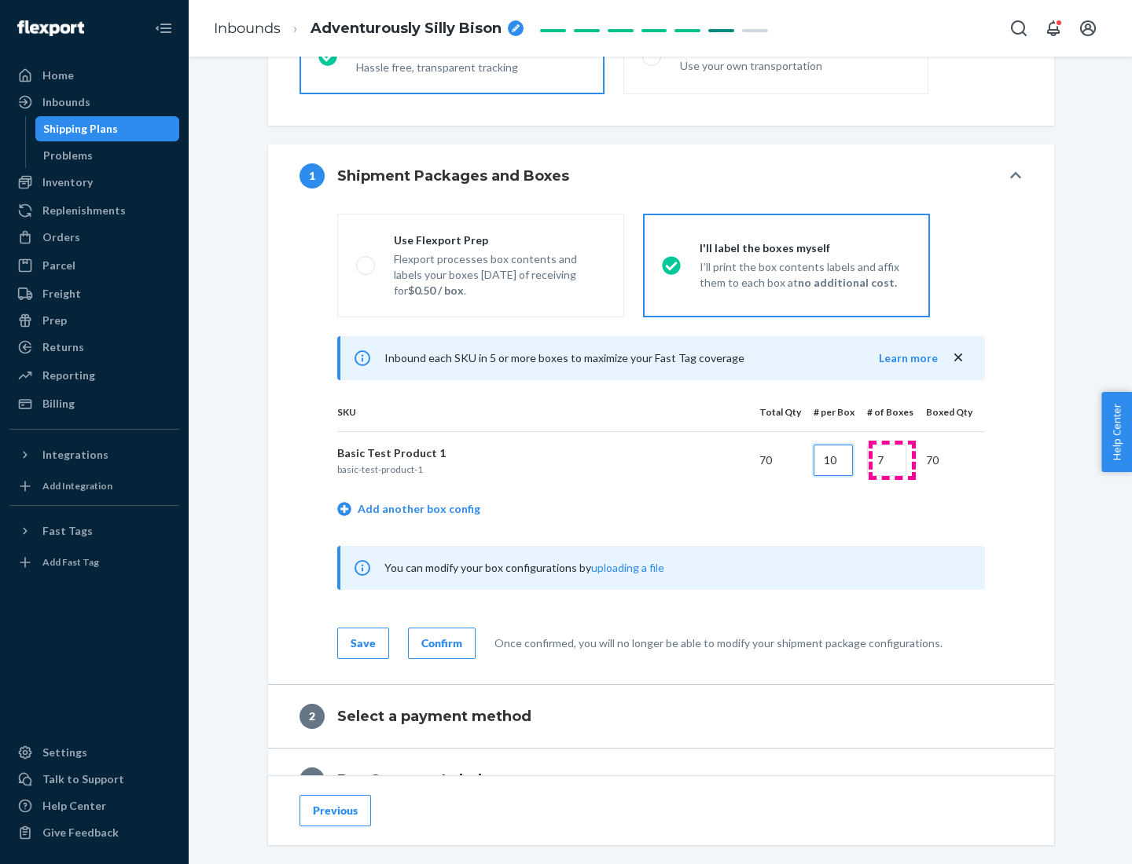
type input "10"
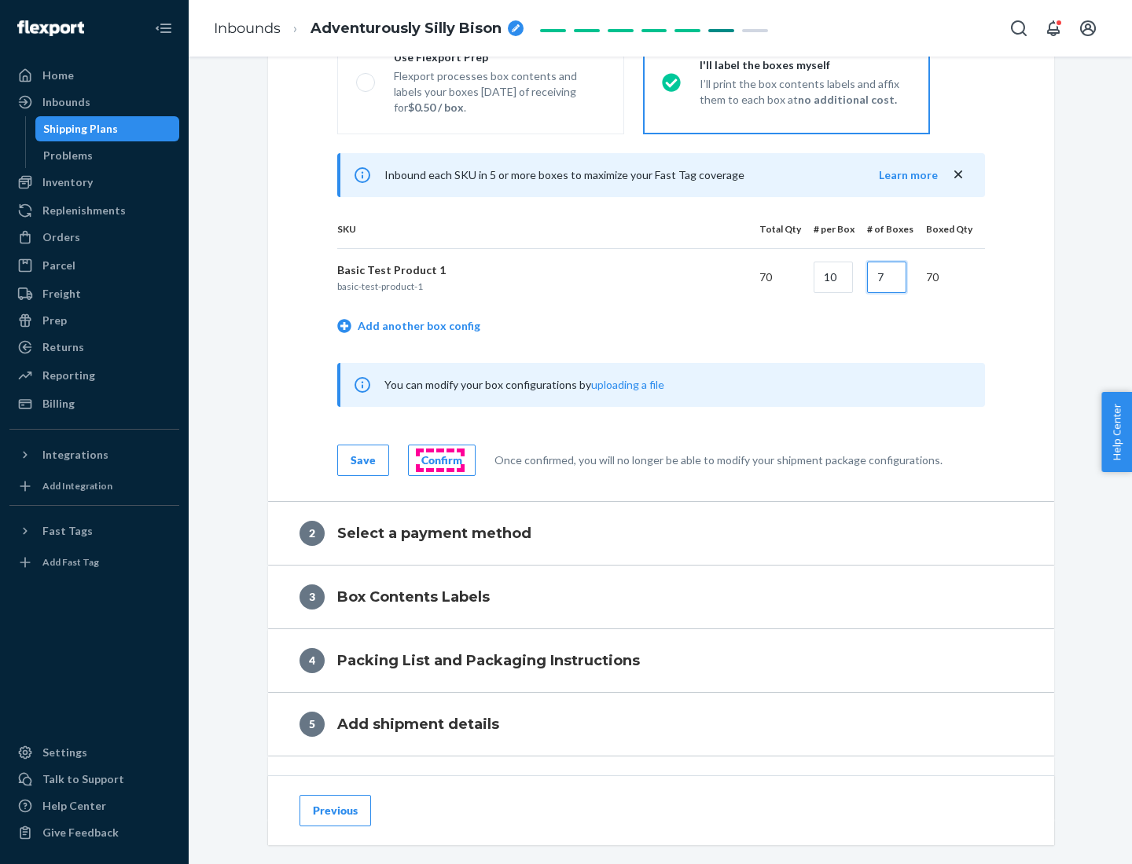
type input "7"
click at [439, 460] on div "Confirm" at bounding box center [441, 461] width 41 height 16
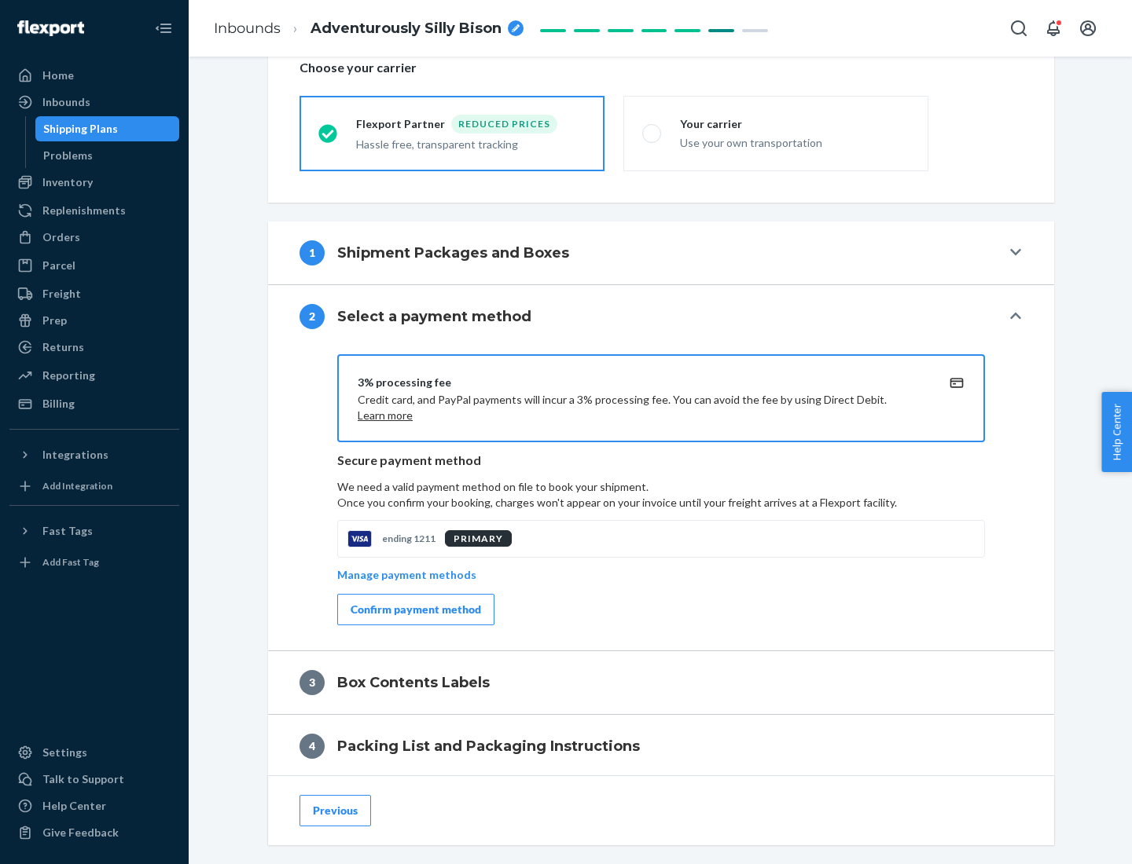
scroll to position [563, 0]
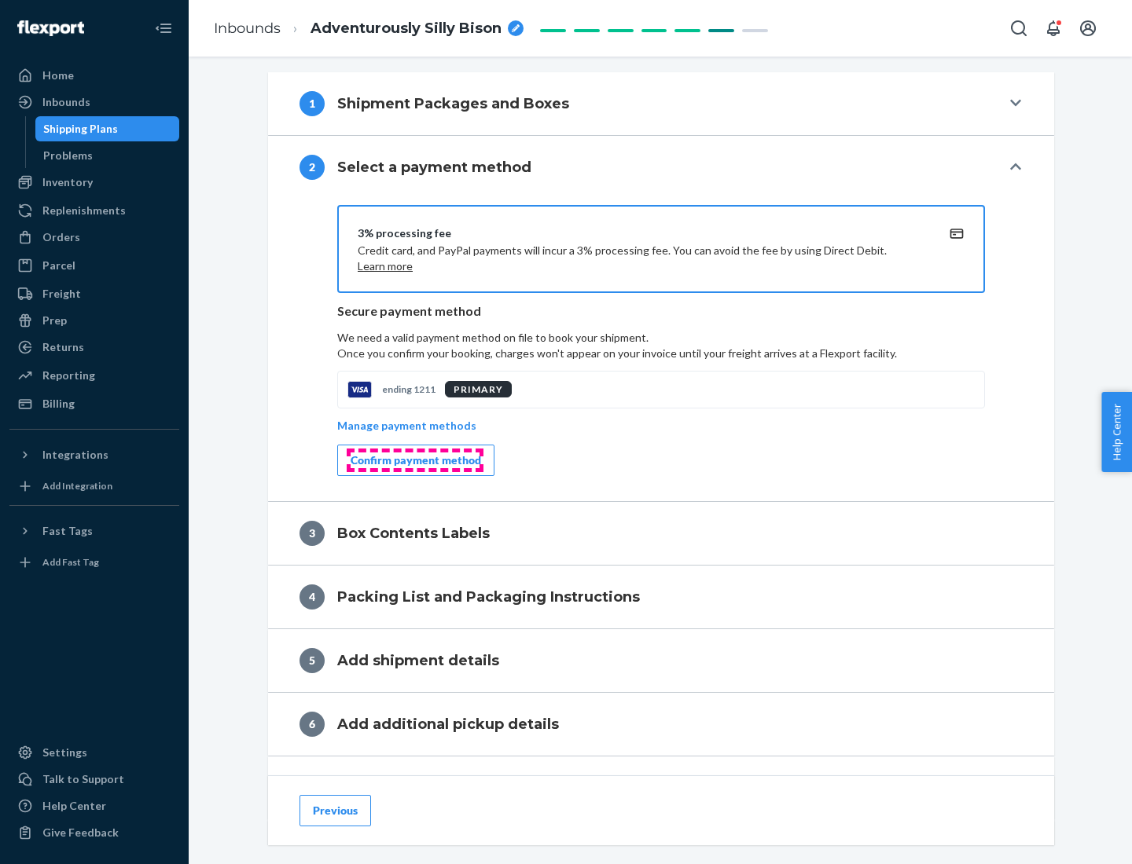
click at [414, 461] on div "Confirm payment method" at bounding box center [415, 461] width 130 height 16
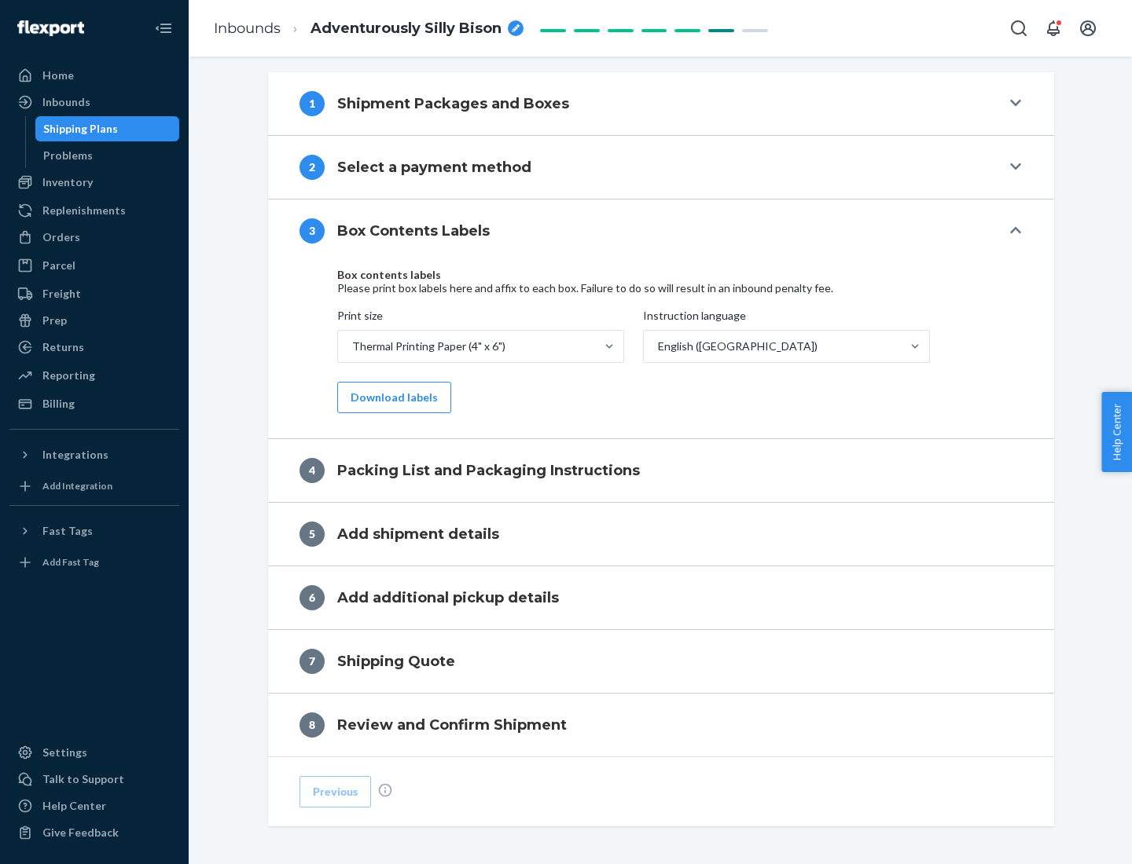
scroll to position [501, 0]
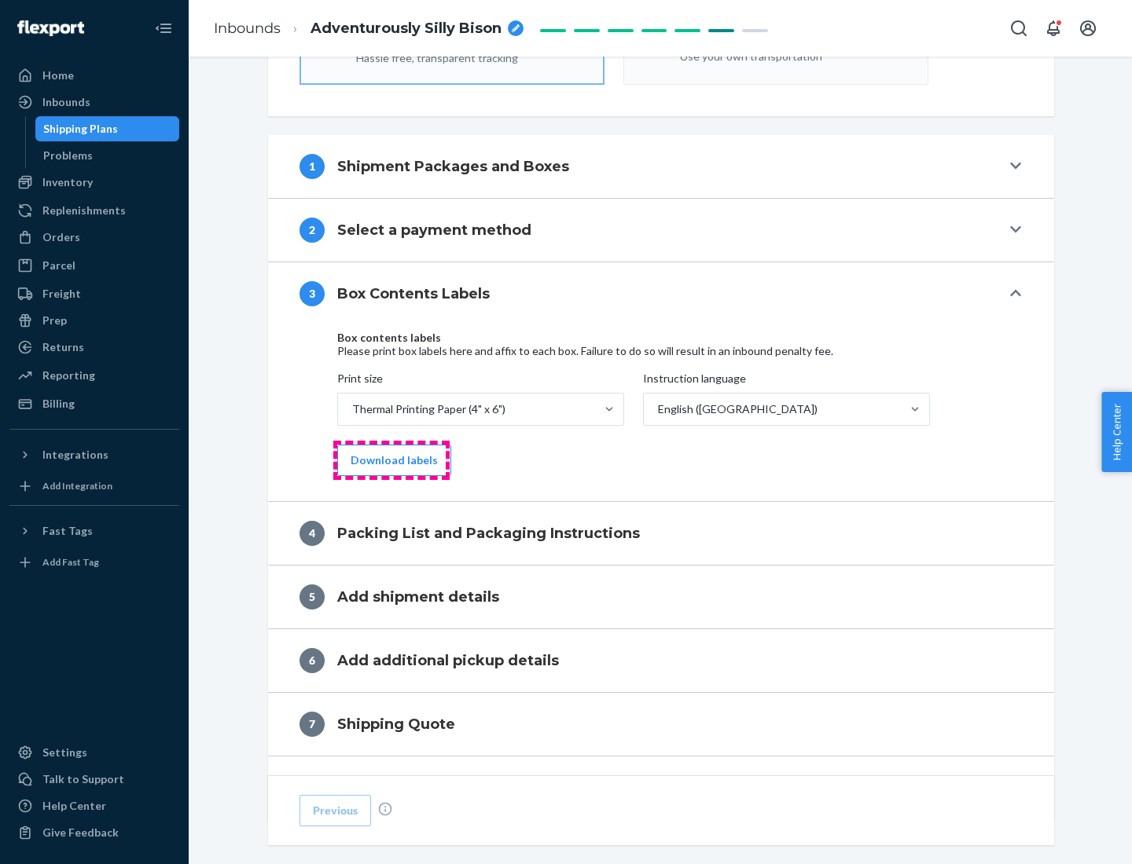
click at [391, 461] on button "Download labels" at bounding box center [394, 460] width 114 height 31
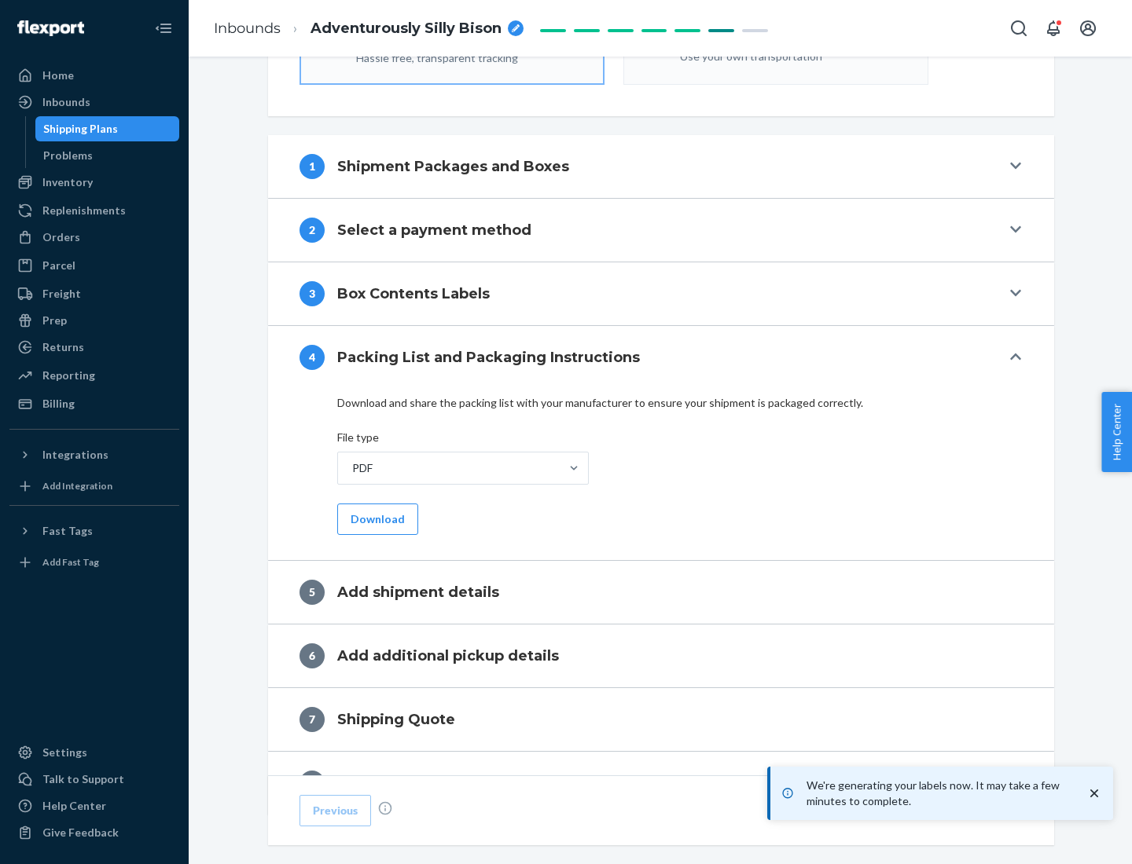
scroll to position [560, 0]
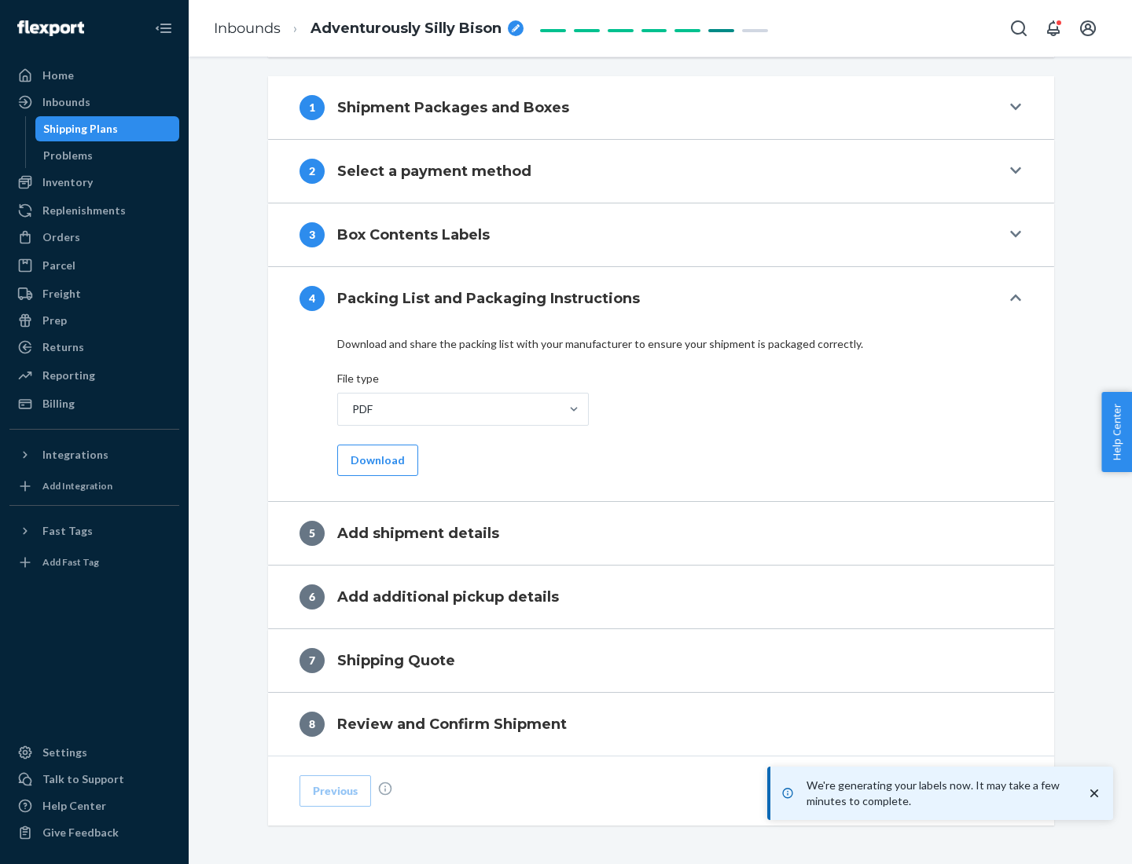
click at [376, 460] on button "Download" at bounding box center [377, 460] width 81 height 31
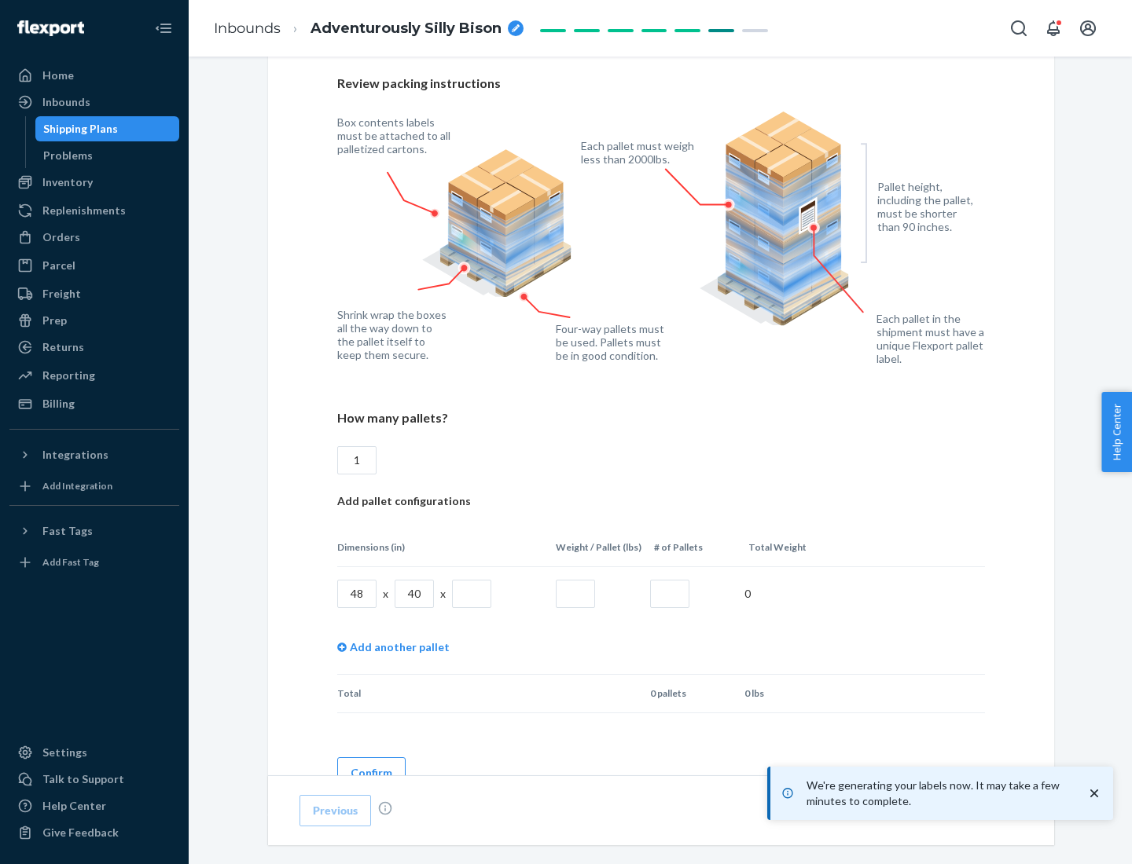
scroll to position [1142, 0]
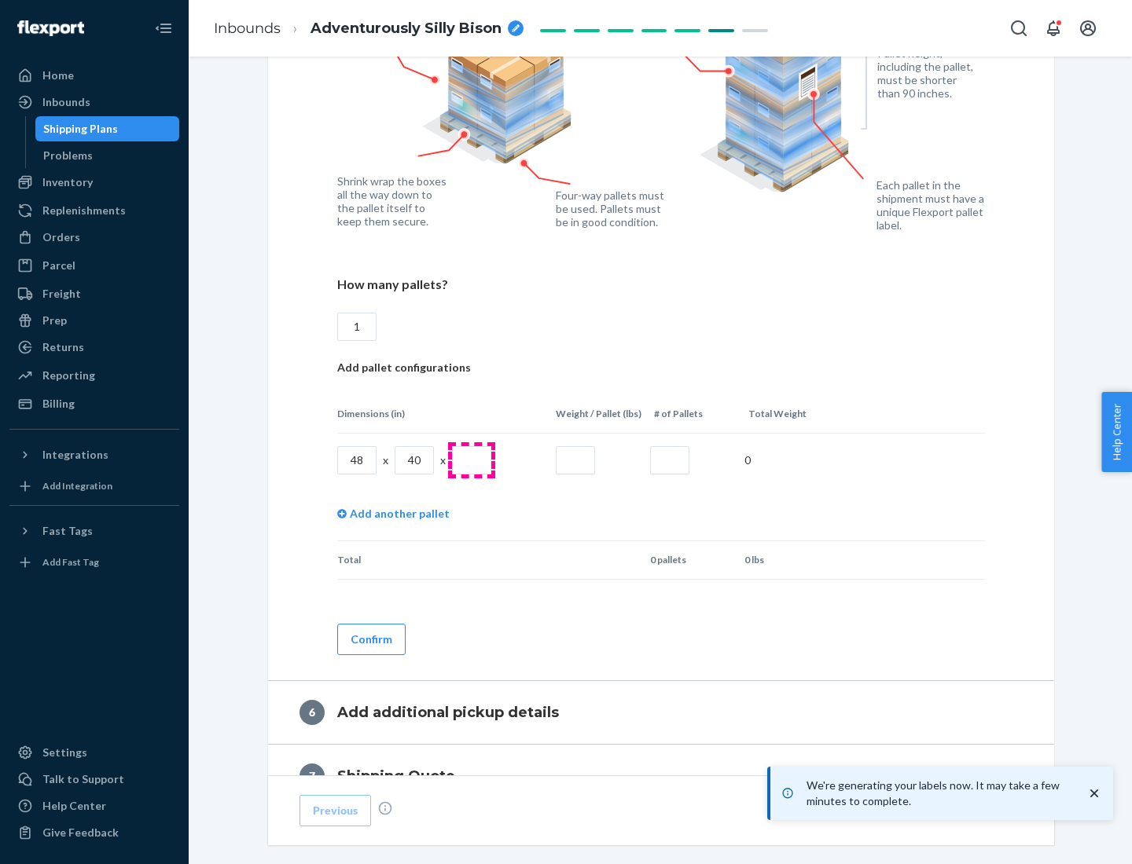
type input "1"
type input "40"
type input "200"
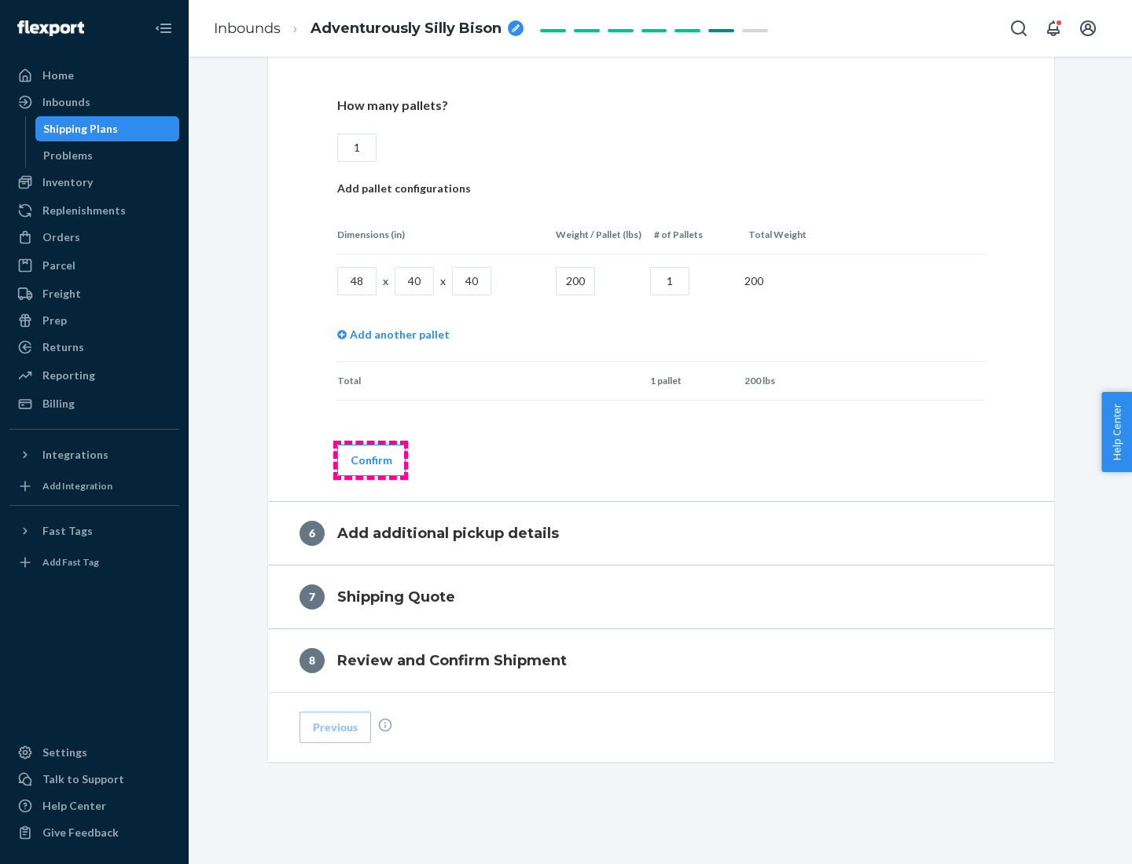
type input "1"
click at [370, 460] on button "Confirm" at bounding box center [371, 460] width 68 height 31
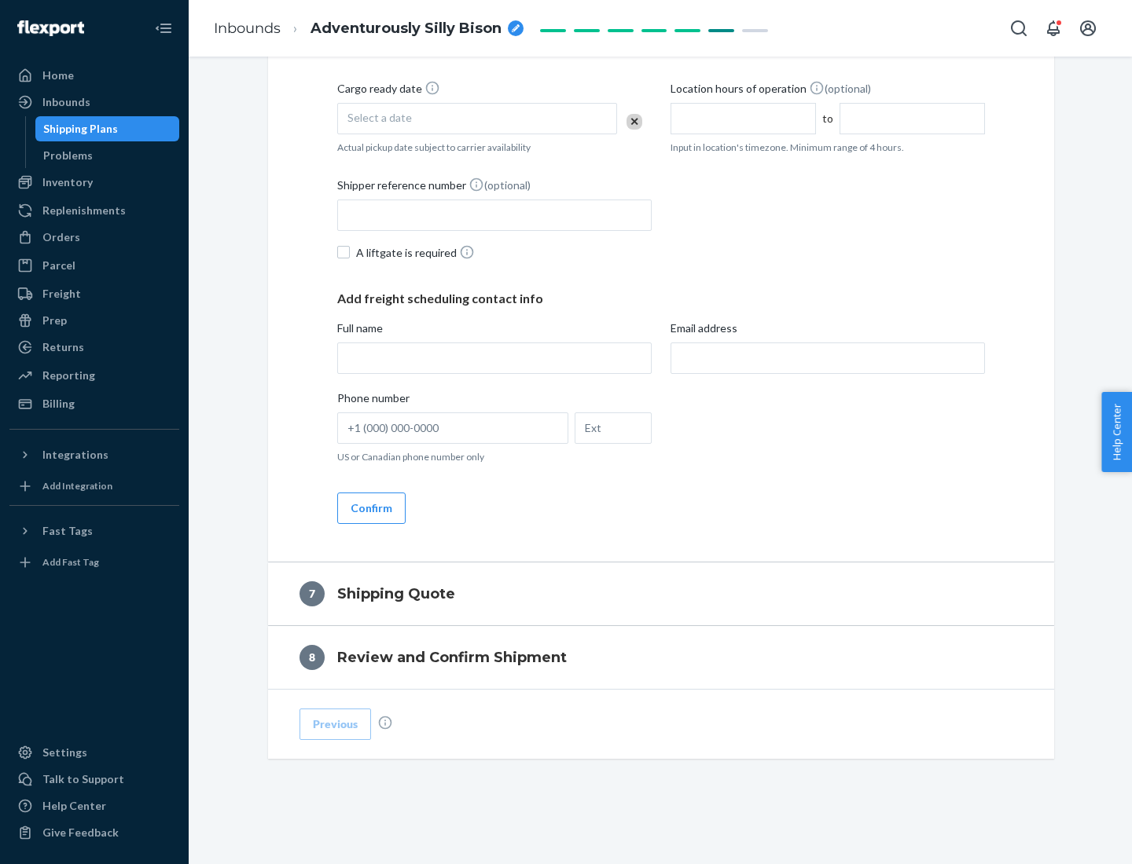
scroll to position [601, 0]
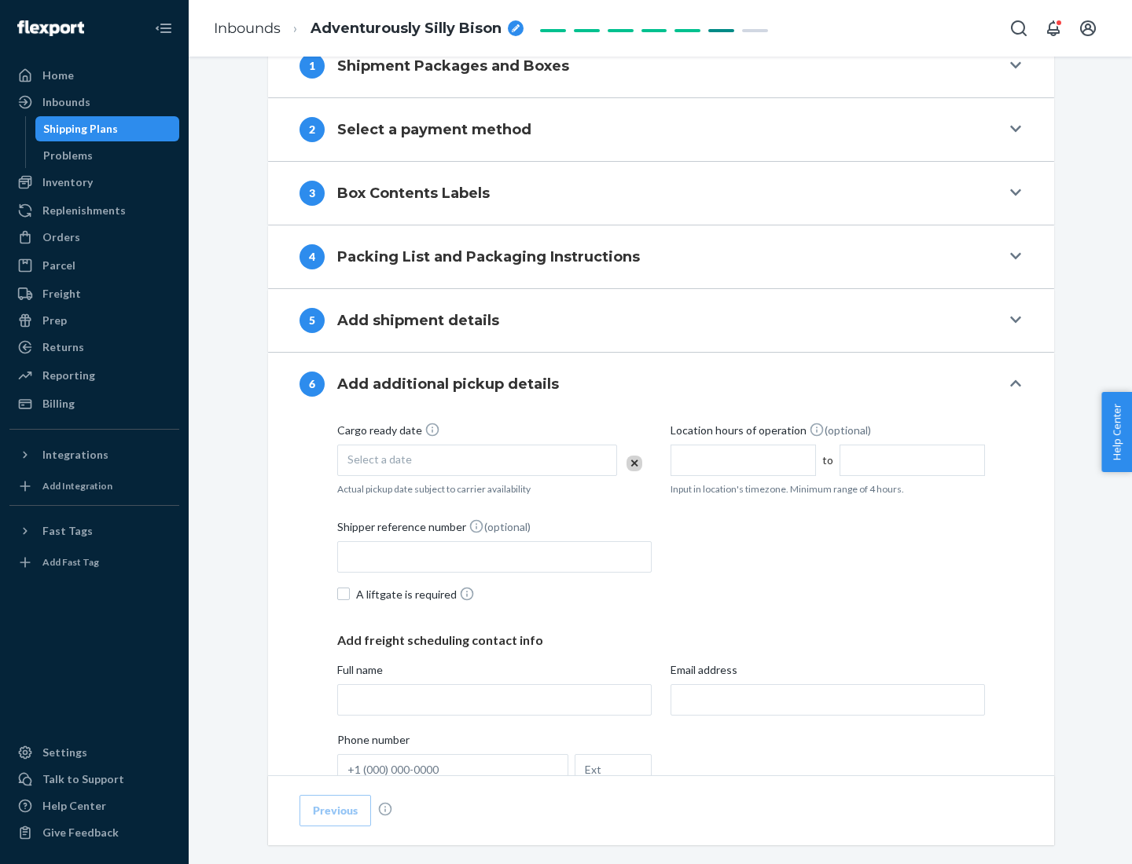
click at [477, 460] on div "Select a date" at bounding box center [477, 460] width 280 height 31
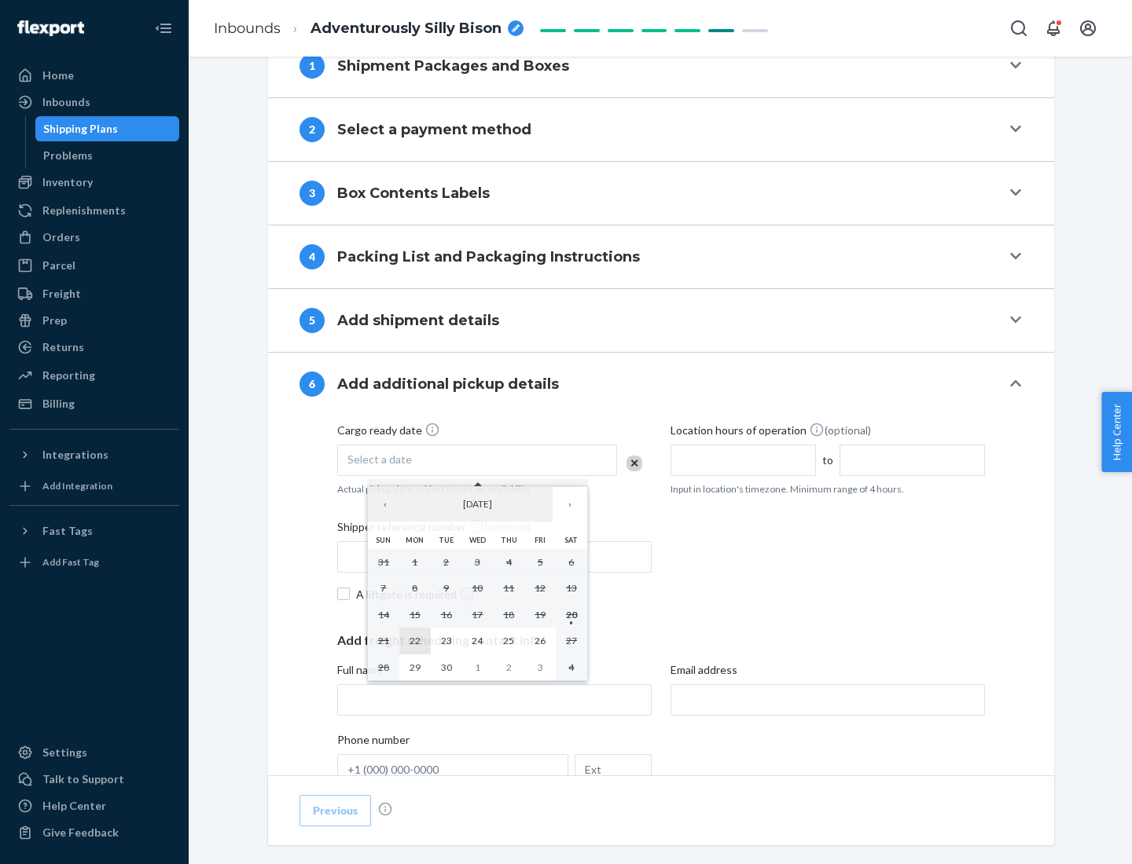
click at [414, 640] on abbr "22" at bounding box center [414, 641] width 11 height 12
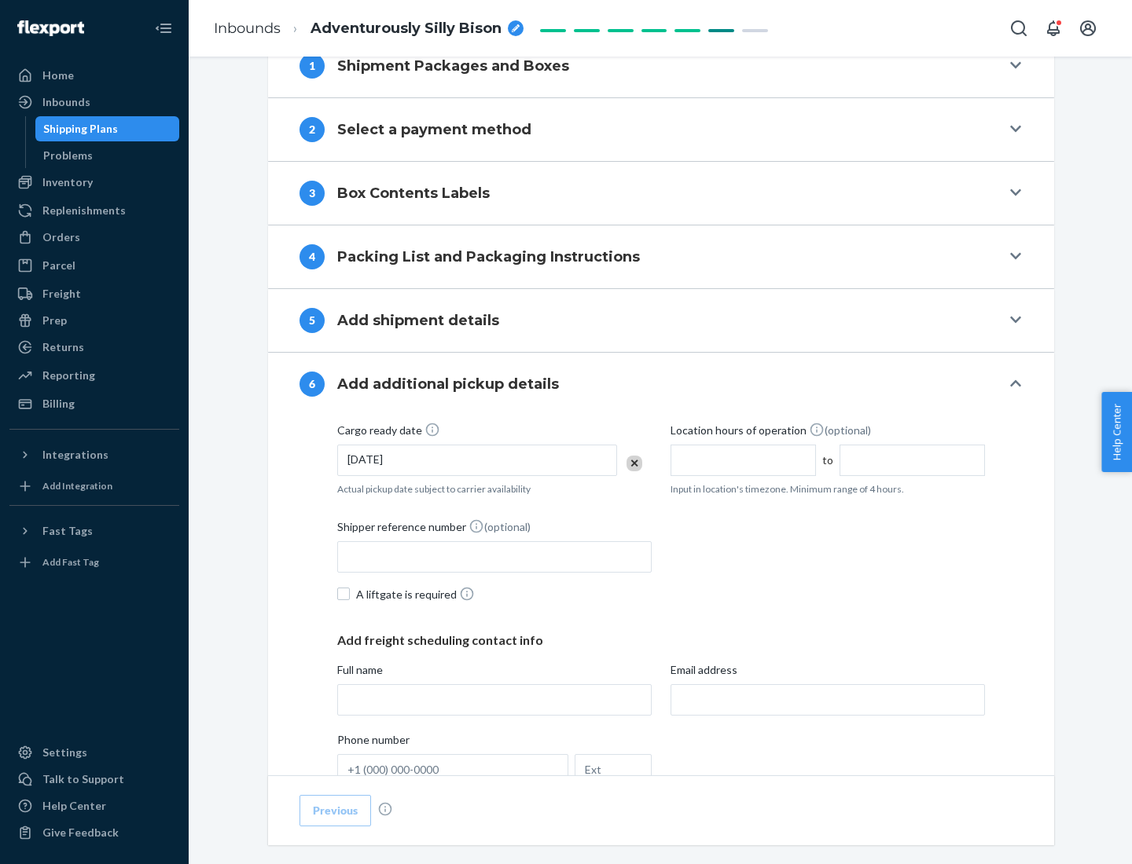
scroll to position [841, 0]
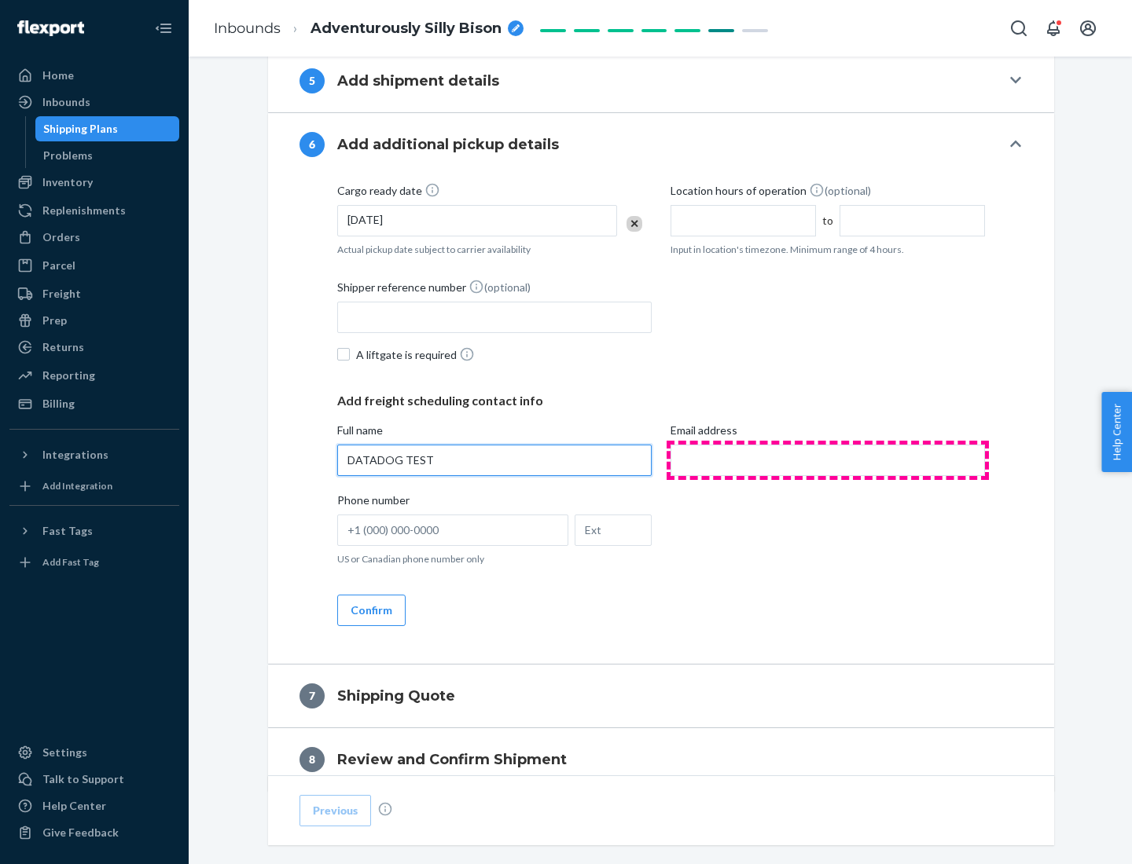
type input "DATADOG TEST"
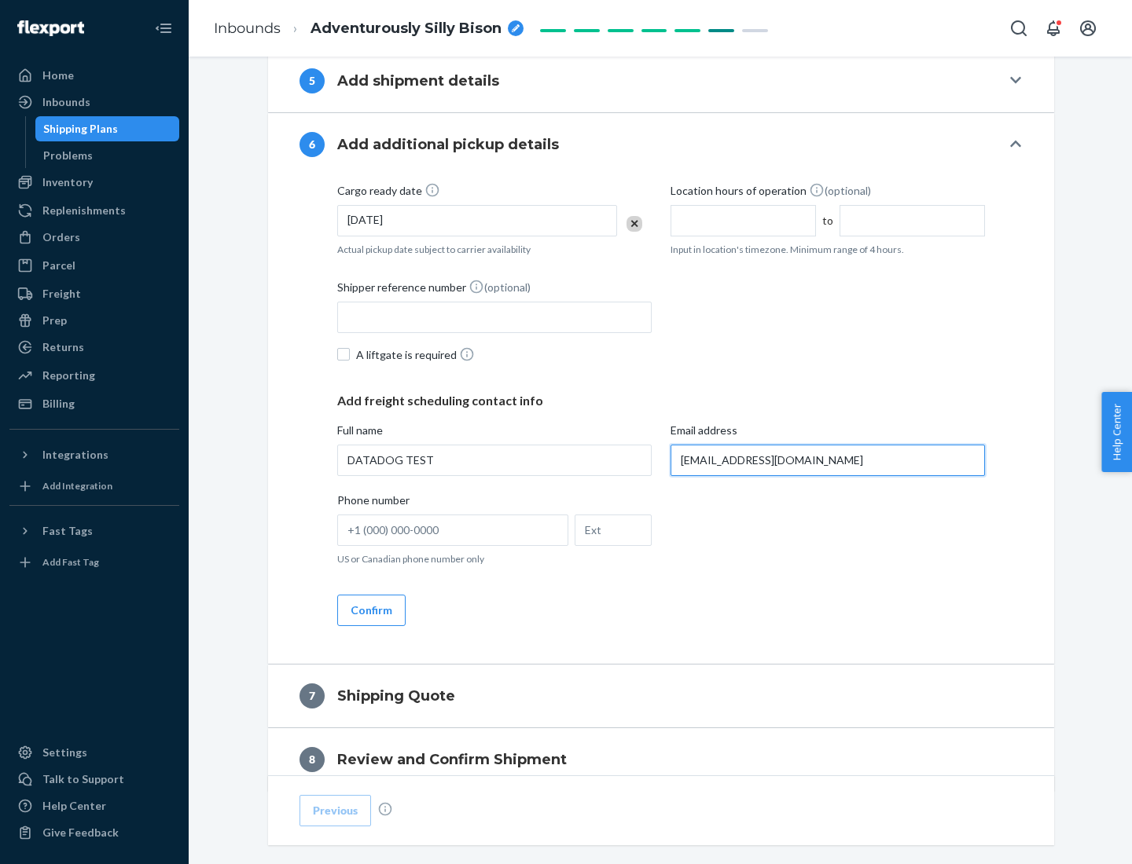
scroll to position [911, 0]
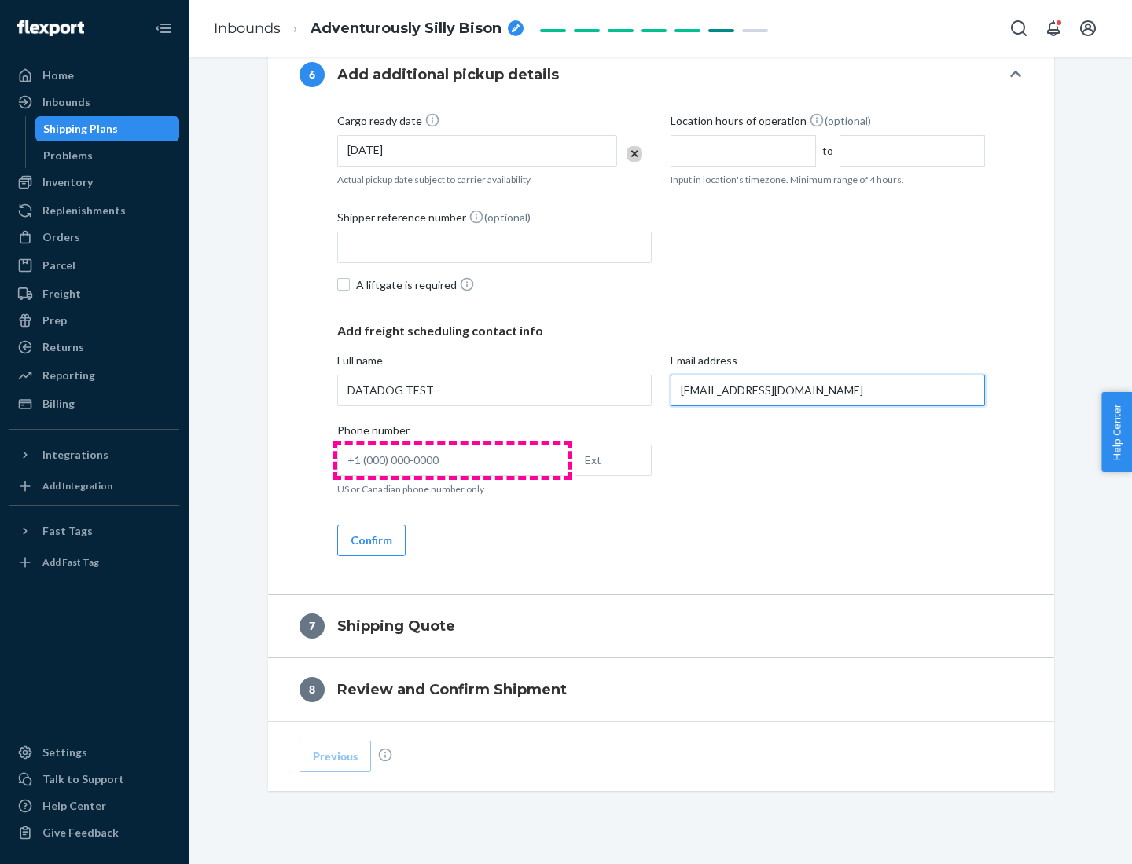
type input "[EMAIL_ADDRESS][DOMAIN_NAME]"
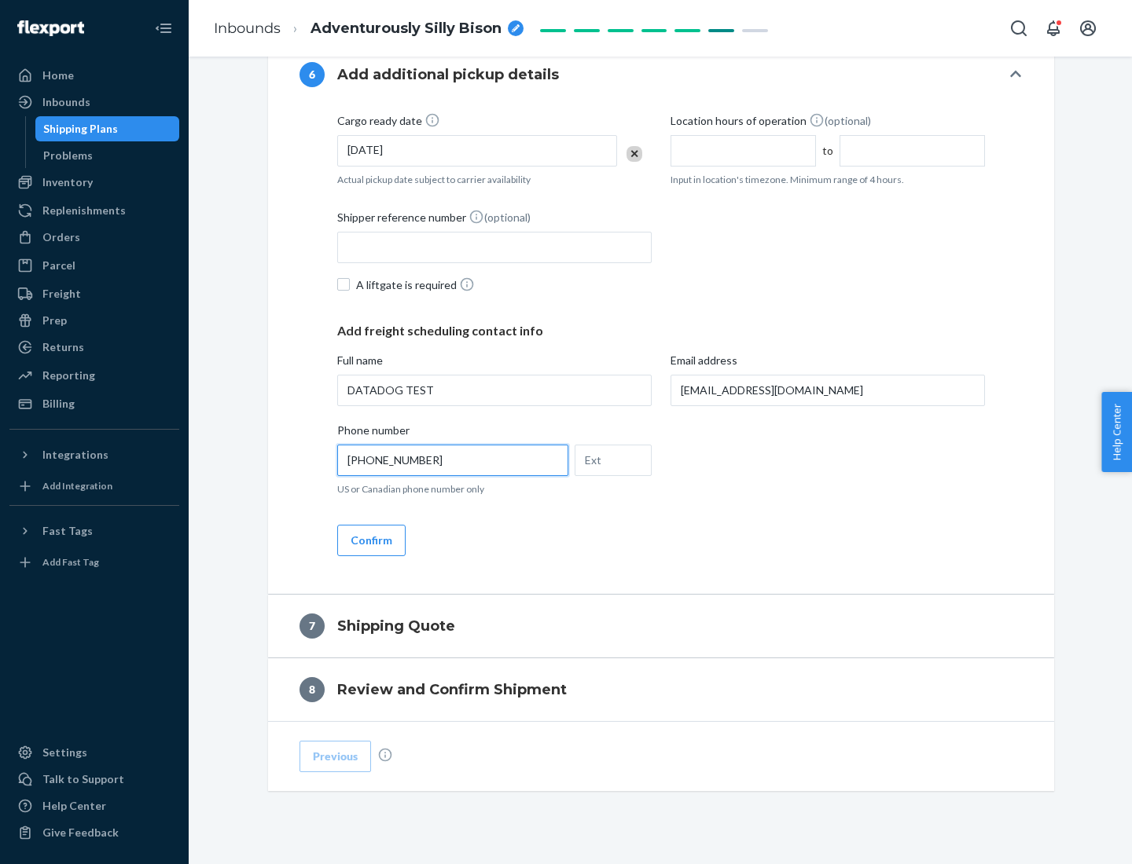
scroll to position [943, 0]
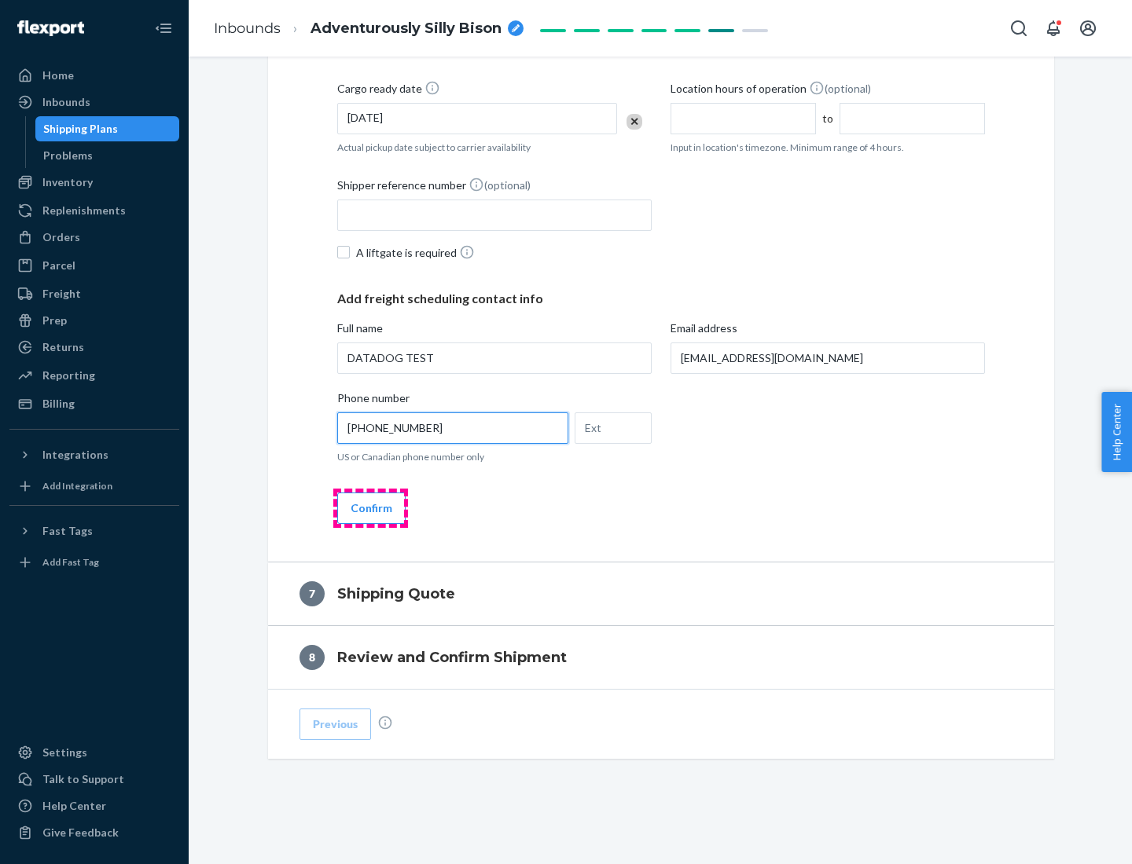
type input "[PHONE_NUMBER]"
click at [370, 508] on button "Confirm" at bounding box center [371, 508] width 68 height 31
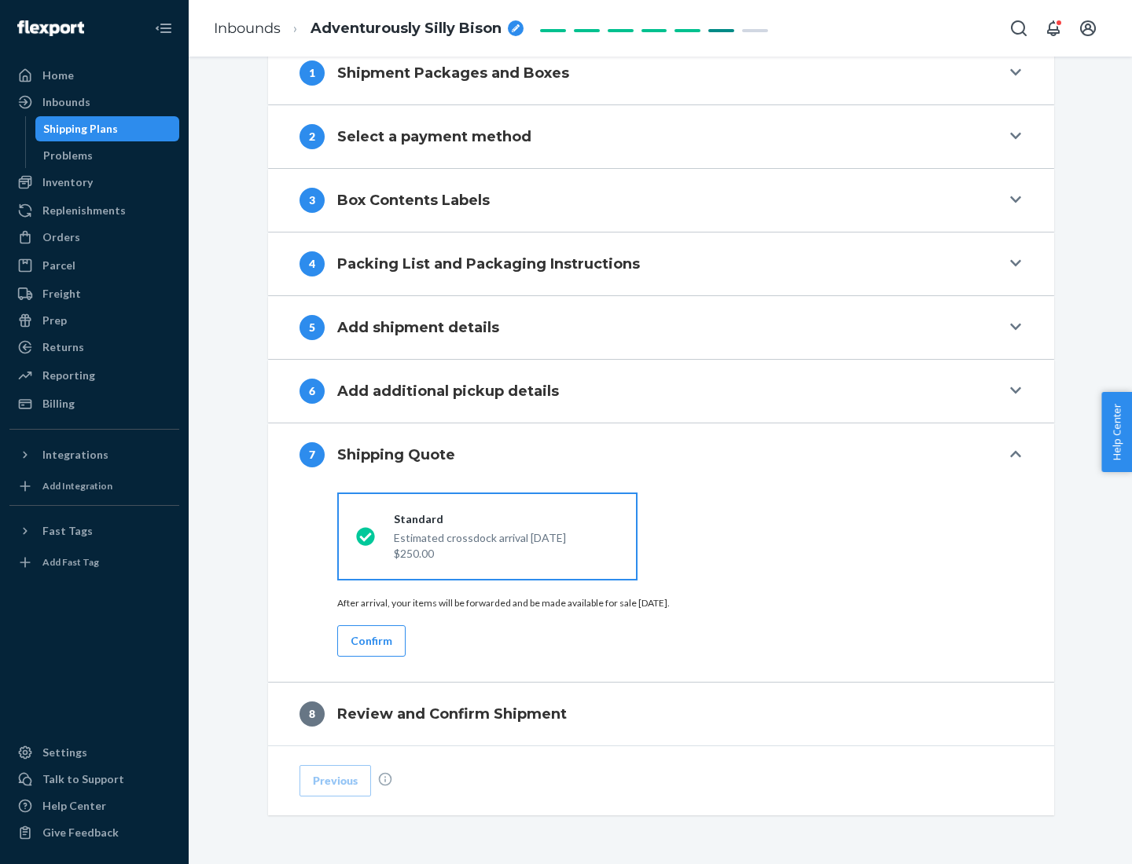
scroll to position [651, 0]
